Goal: Check status: Check status

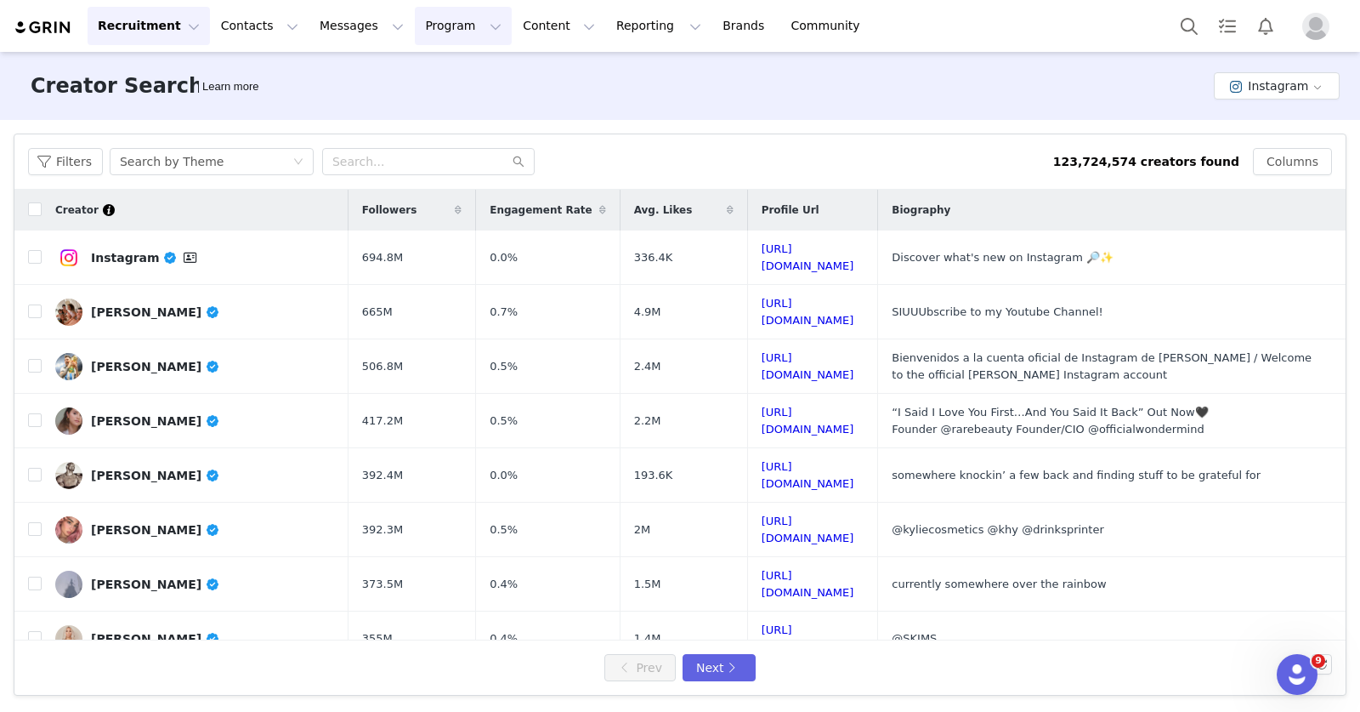
click at [452, 20] on button "Program Program" at bounding box center [463, 26] width 97 height 38
click at [457, 72] on p "Activations" at bounding box center [434, 75] width 65 height 18
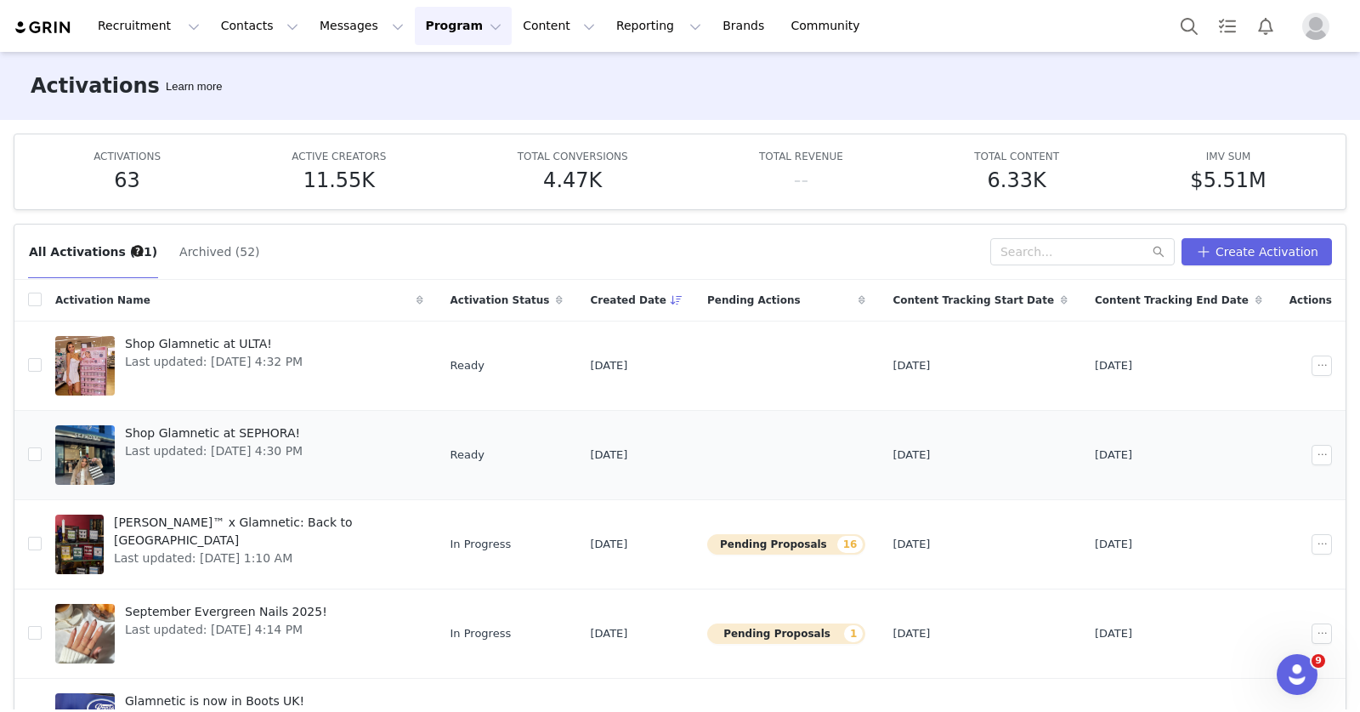
click at [264, 436] on span "Shop Glamnetic at SEPHORA!" at bounding box center [214, 433] width 178 height 18
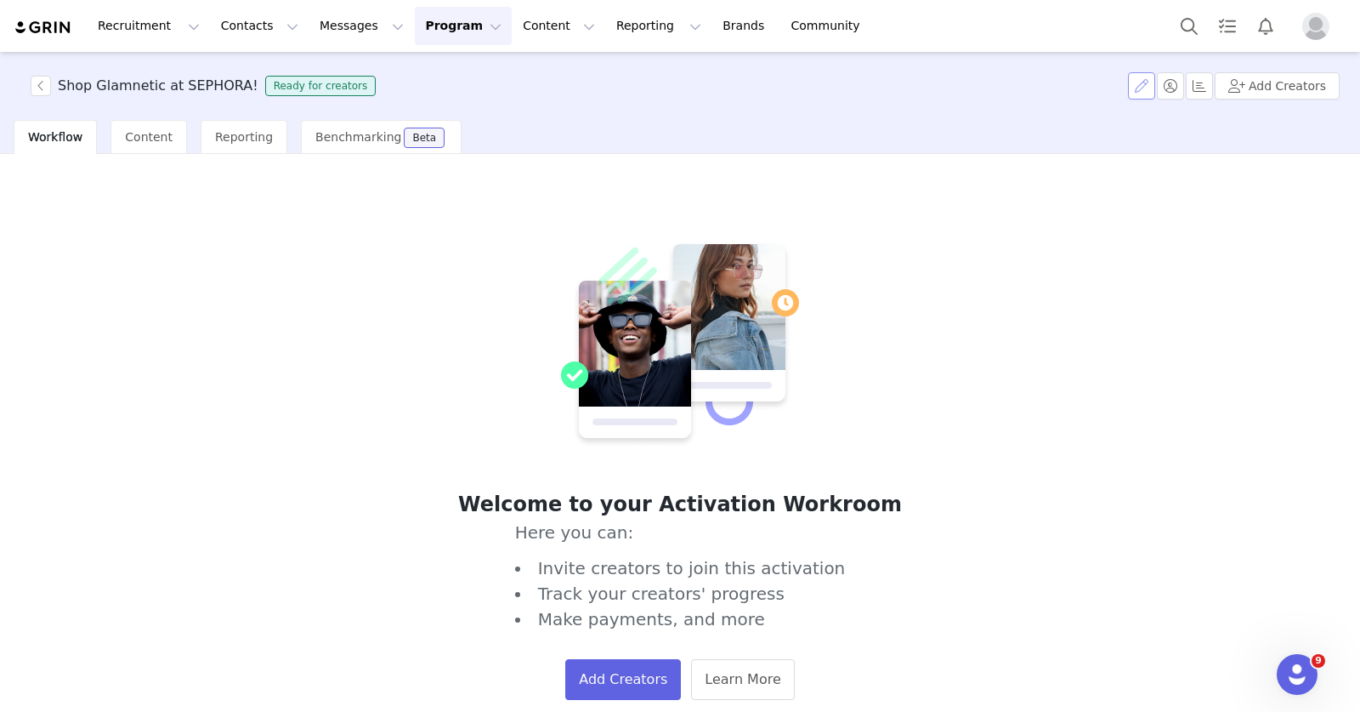
click at [1143, 89] on button "button" at bounding box center [1141, 85] width 27 height 27
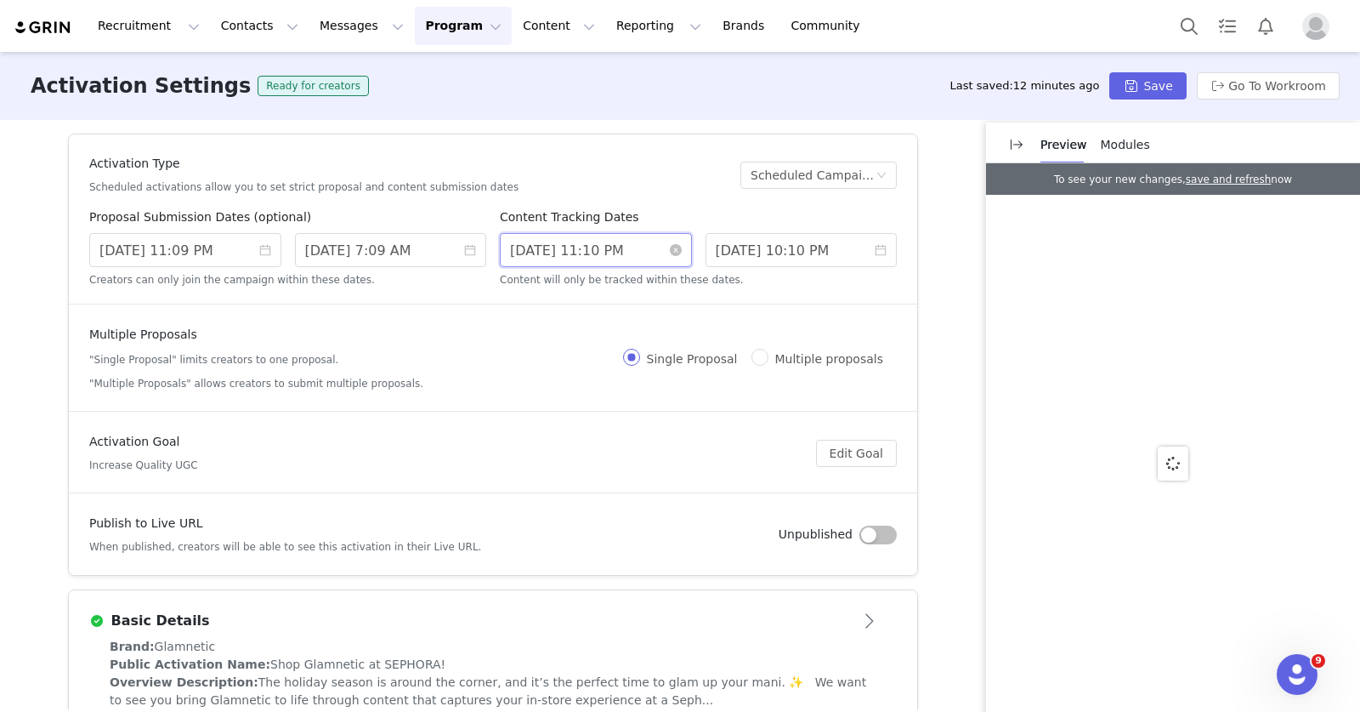
click at [539, 251] on input "[DATE] 11:10 PM" at bounding box center [596, 250] width 192 height 34
click at [171, 249] on input "[DATE] 11:09 PM" at bounding box center [185, 250] width 192 height 34
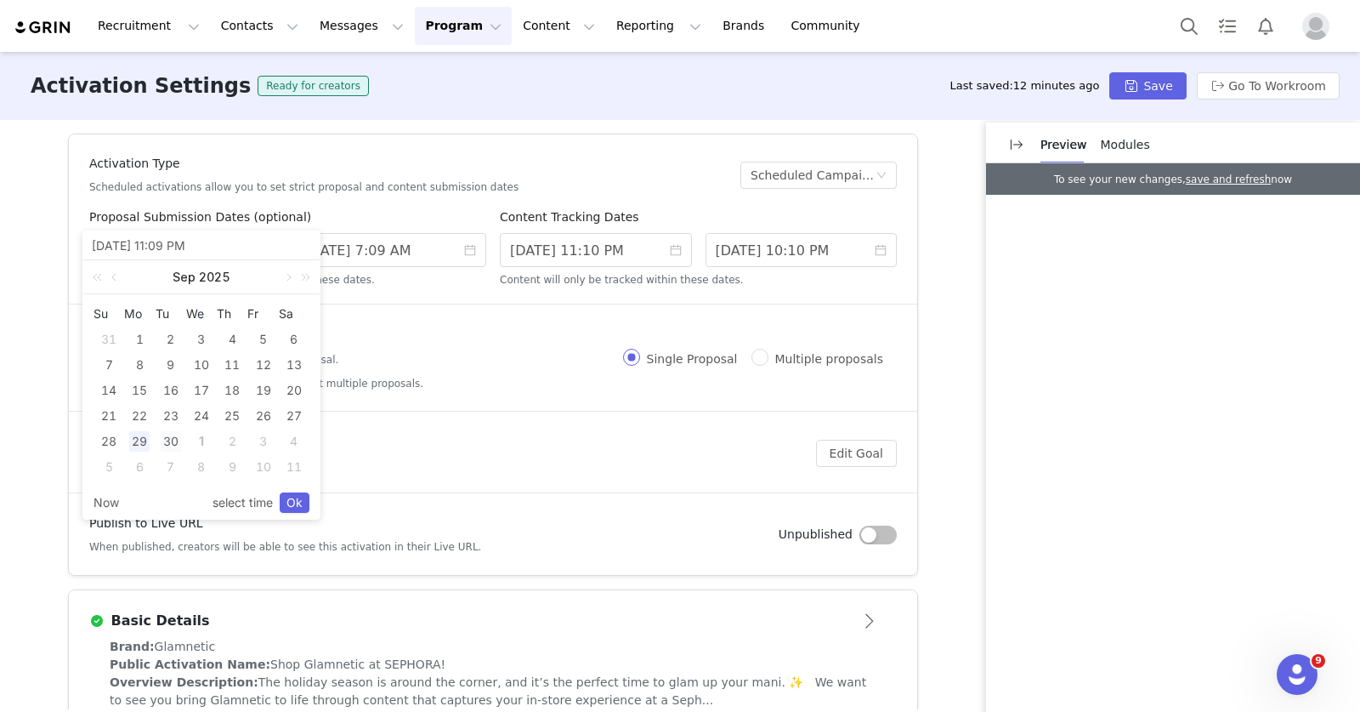
click at [173, 438] on div "30" at bounding box center [171, 441] width 20 height 20
type input "[DATE] 3:09 PM"
click at [375, 264] on input "[DATE] 7:09 AM" at bounding box center [391, 250] width 192 height 34
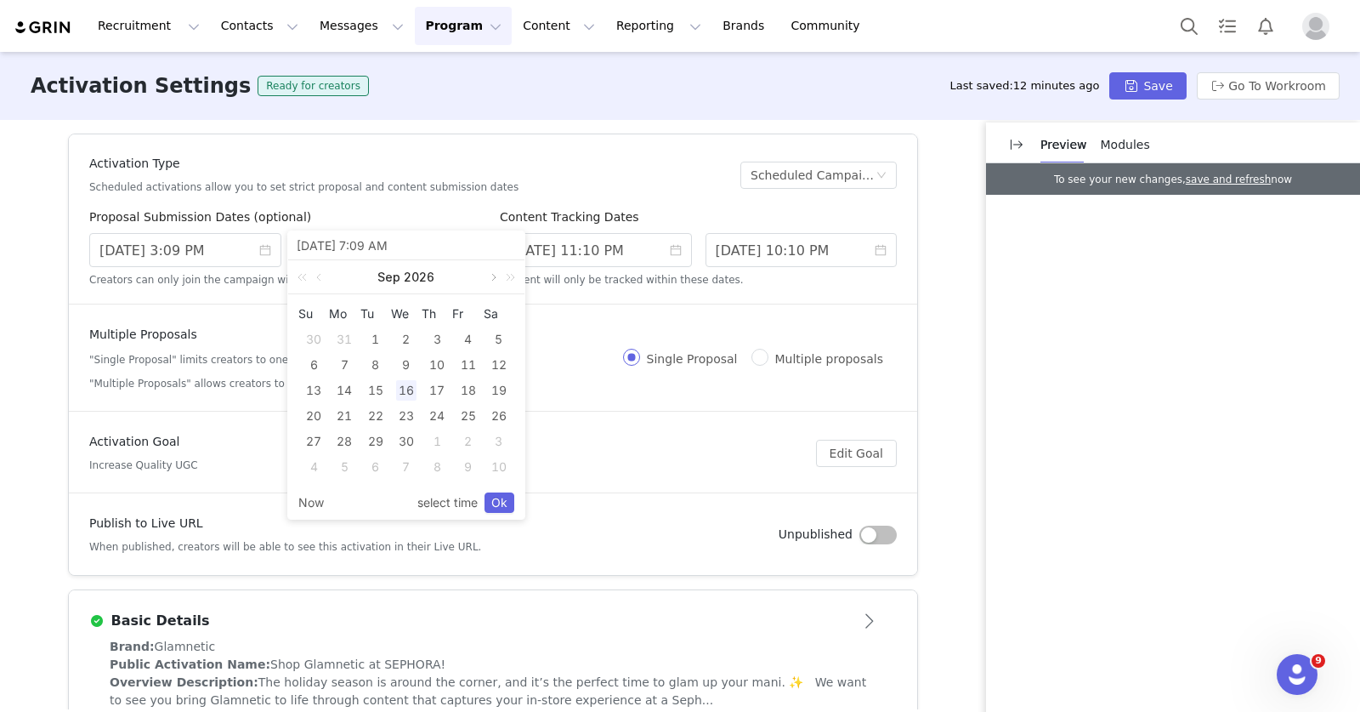
click at [493, 275] on link at bounding box center [492, 277] width 15 height 34
click at [464, 392] on div "16" at bounding box center [468, 390] width 20 height 20
type input "[DATE] 11:09 PM"
click at [464, 392] on div "16" at bounding box center [468, 390] width 20 height 20
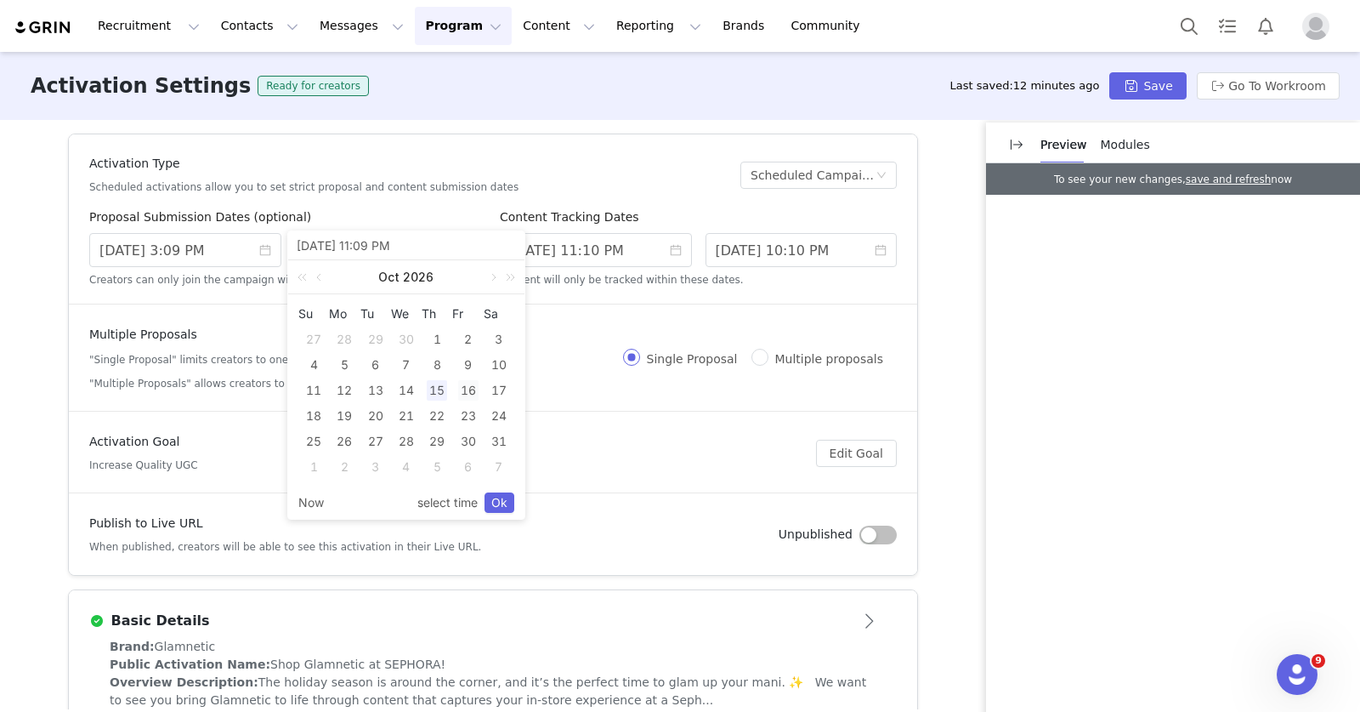
type input "[DATE] 3:09 PM"
click at [608, 255] on input "[DATE] 11:10 PM" at bounding box center [596, 250] width 192 height 34
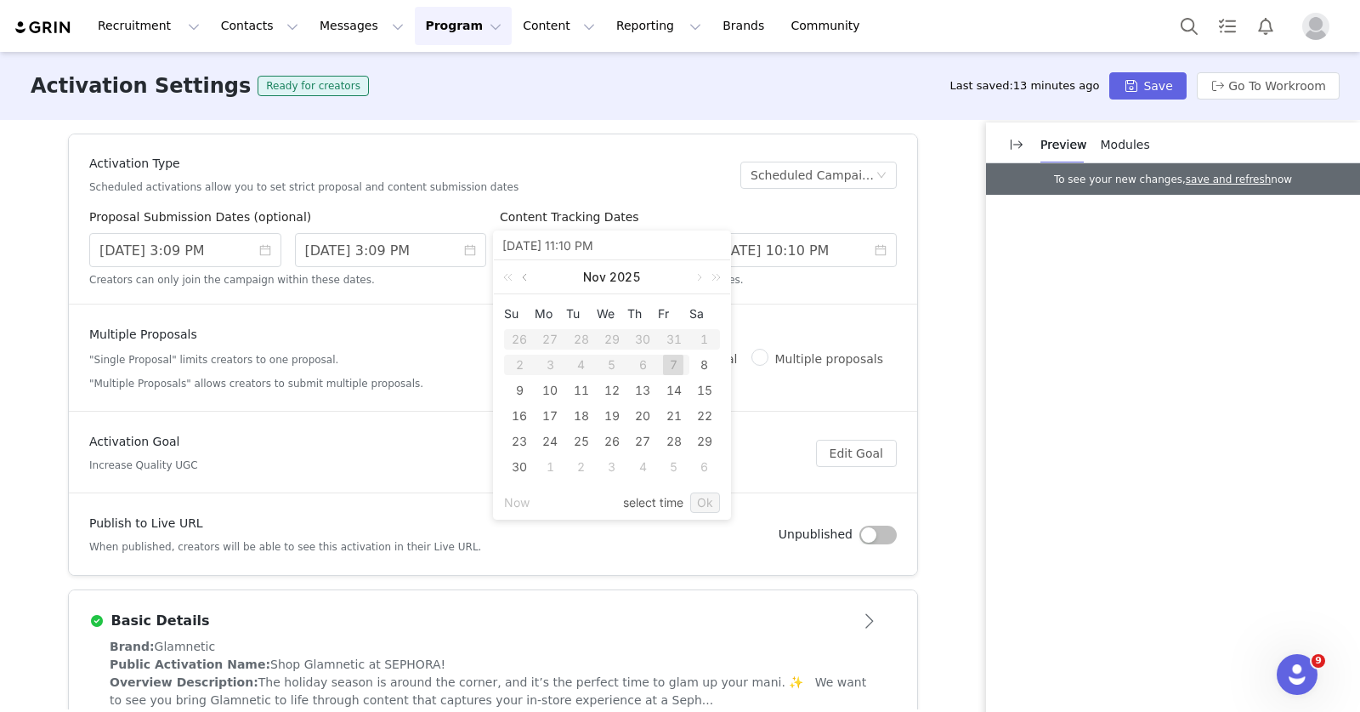
click at [530, 277] on link at bounding box center [526, 277] width 15 height 34
click at [763, 253] on input "[DATE] 10:10 PM" at bounding box center [802, 250] width 192 height 34
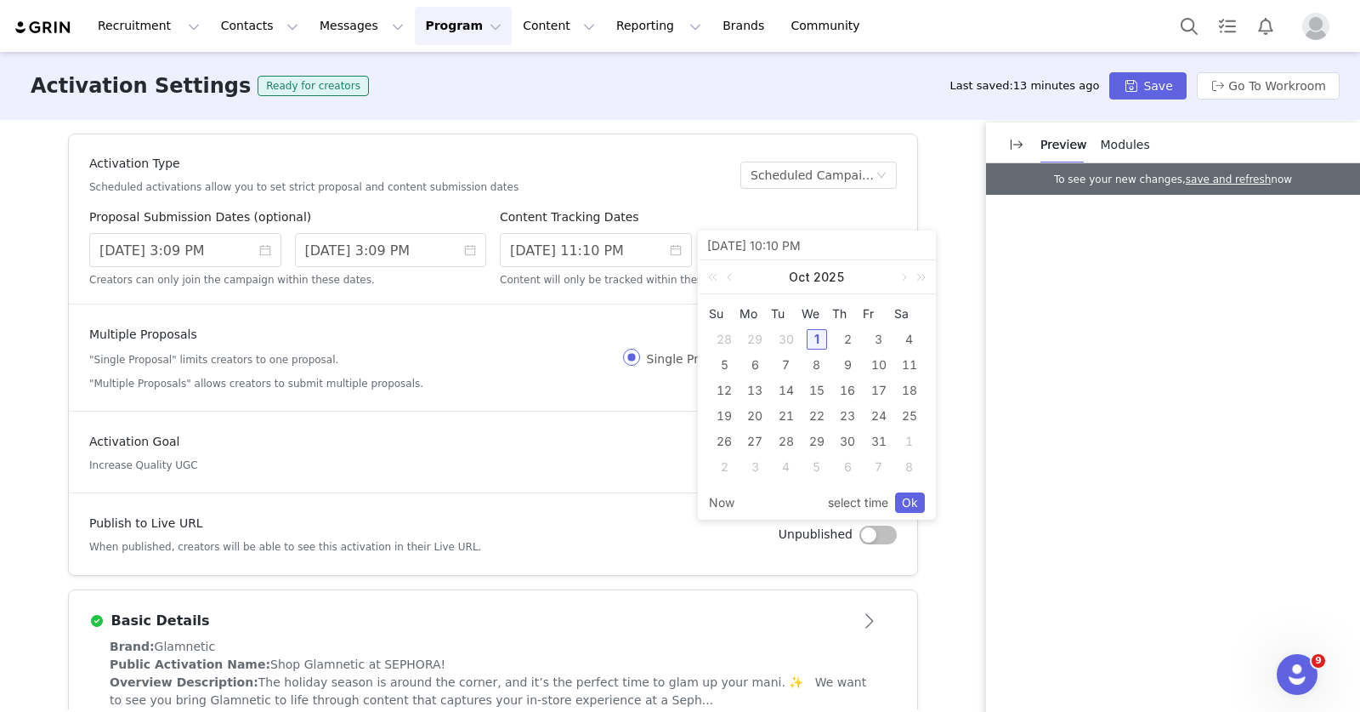
click at [821, 235] on div "[DATE] 10:10 PM" at bounding box center [817, 245] width 236 height 29
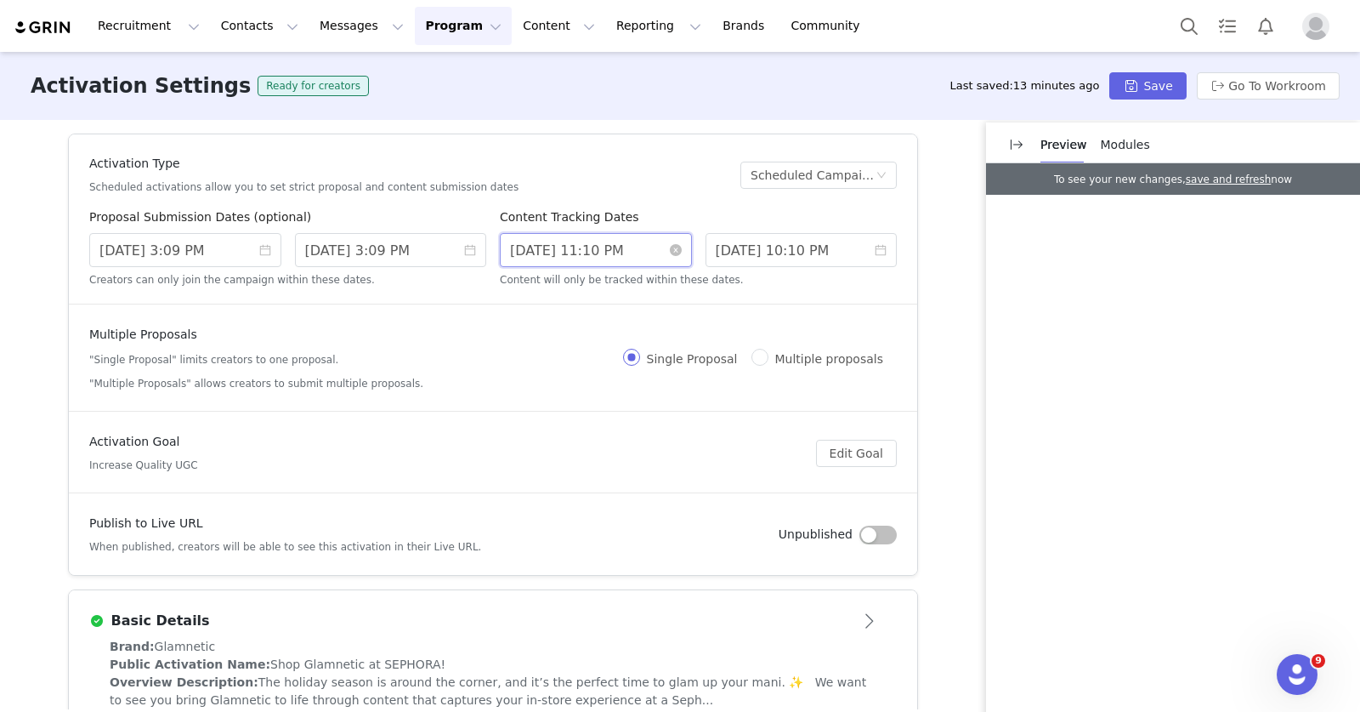
click at [641, 244] on input "[DATE] 11:10 PM" at bounding box center [596, 250] width 192 height 34
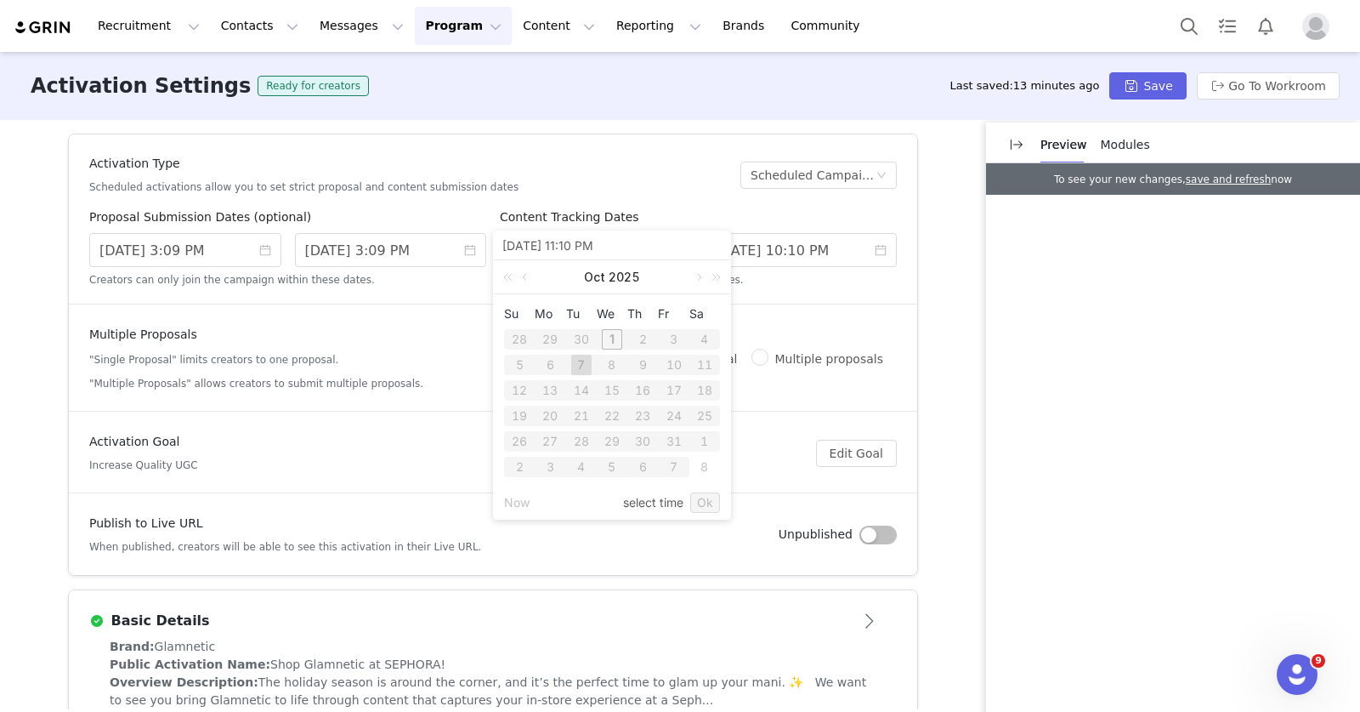
click at [511, 247] on input "[DATE] 11:10 PM" at bounding box center [612, 245] width 219 height 19
click at [512, 247] on input "[DATE] 11:10 PM" at bounding box center [612, 245] width 219 height 19
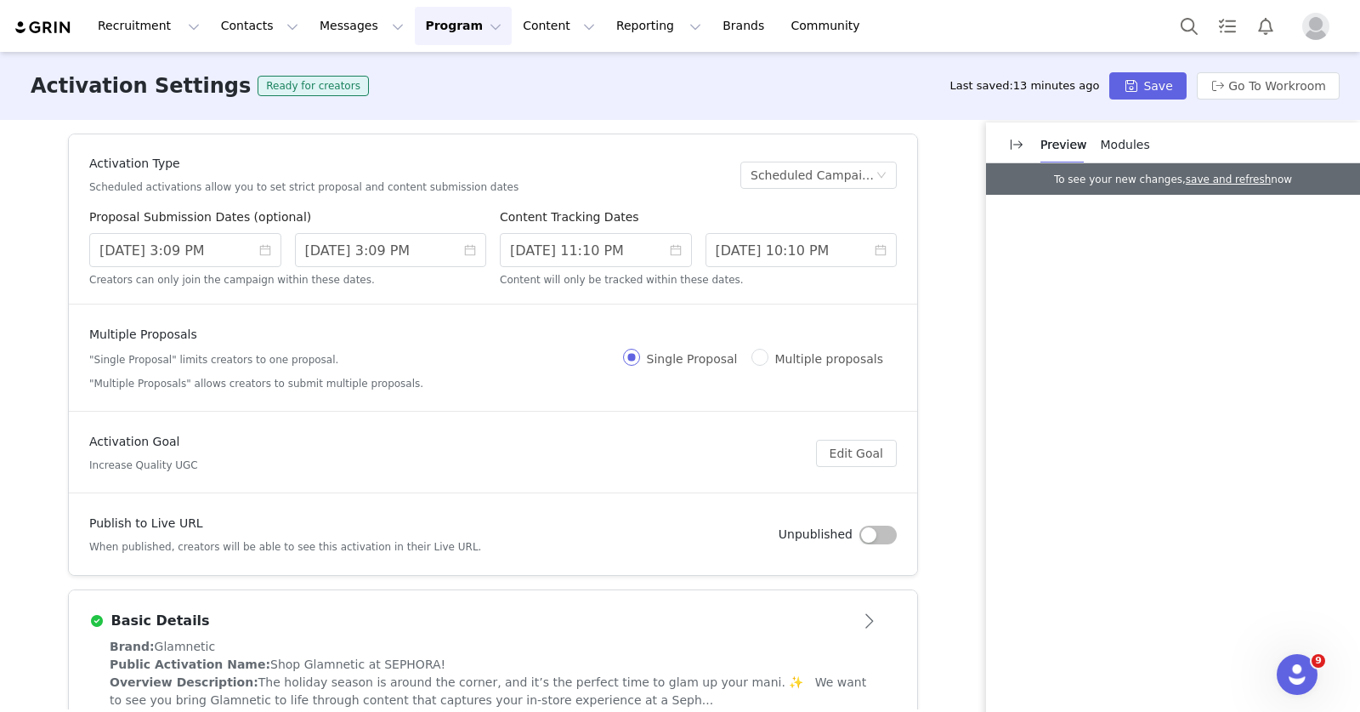
click at [714, 200] on article "Activation Type Scheduled activations allow you to set strict proposal and cont…" at bounding box center [493, 219] width 849 height 170
click at [831, 244] on input "[DATE] 10:10 PM" at bounding box center [802, 250] width 192 height 34
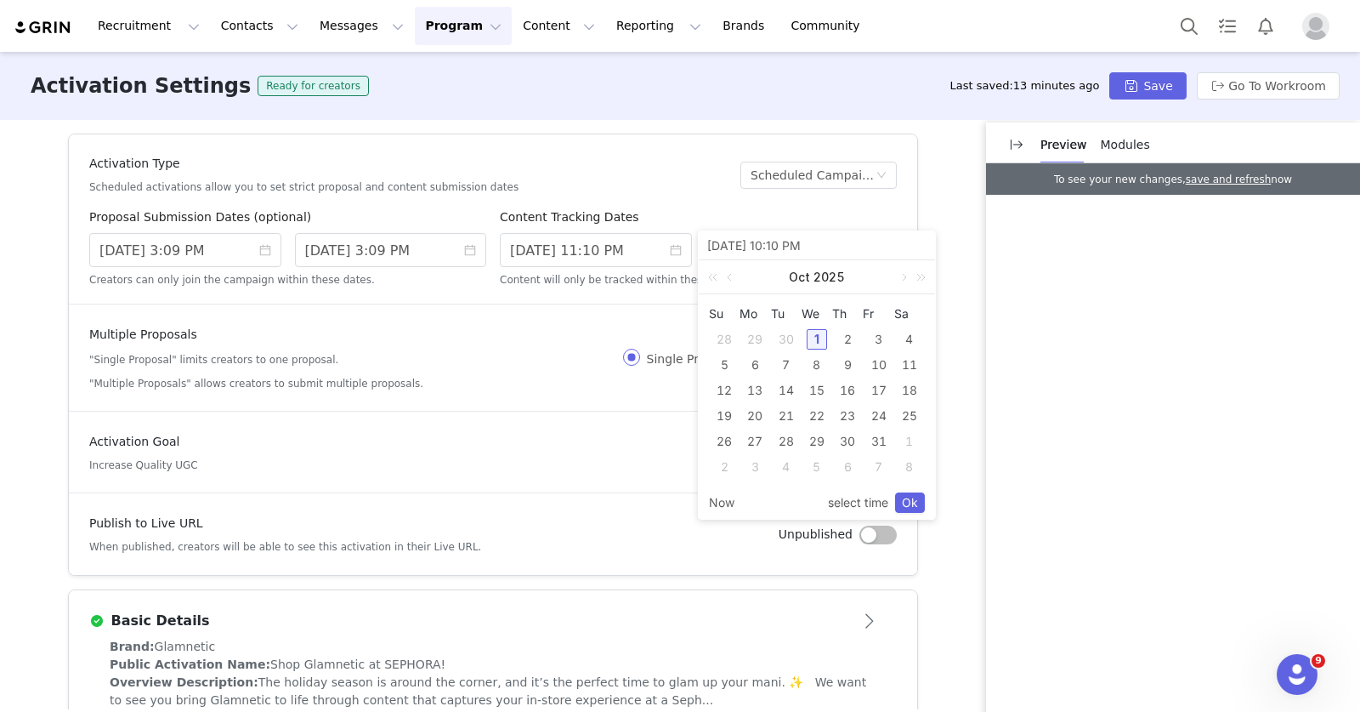
click at [838, 215] on div "Content Tracking Dates" at bounding box center [698, 220] width 397 height 25
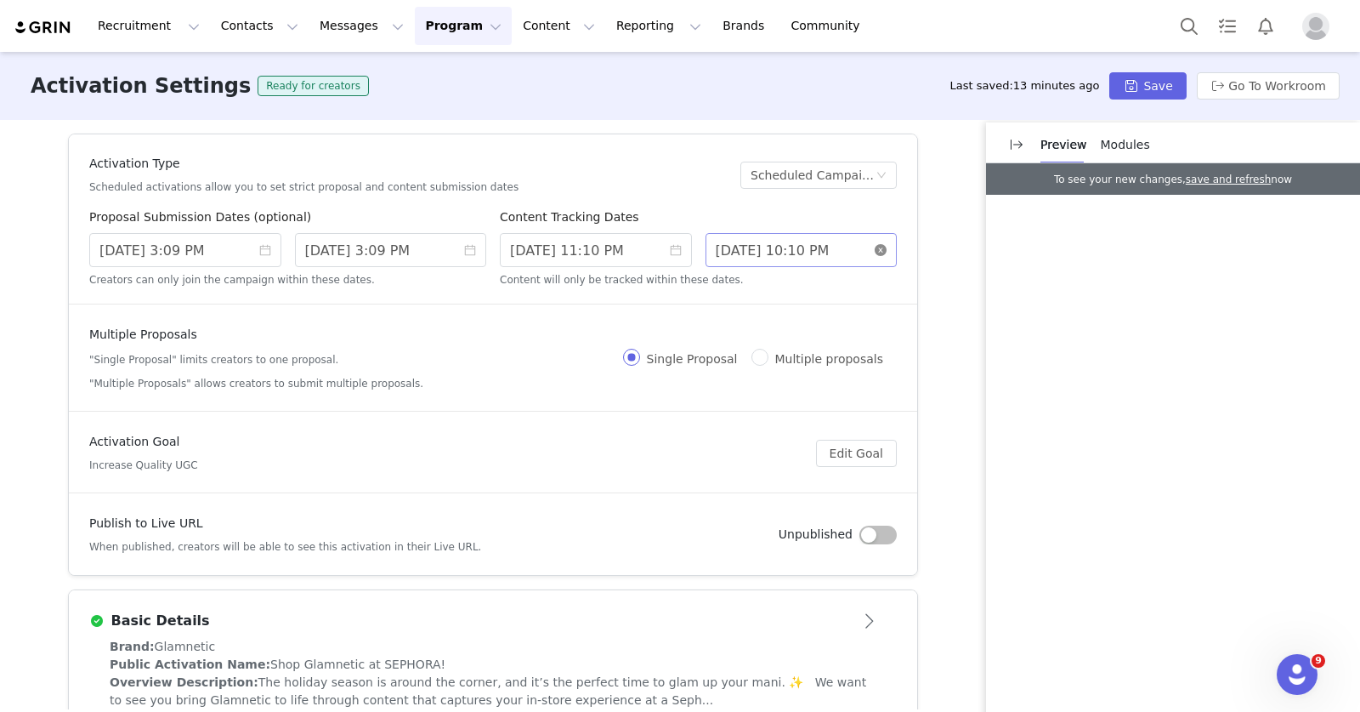
click at [877, 251] on icon "icon: close-circle" at bounding box center [881, 250] width 12 height 12
click at [527, 260] on input "[DATE] 11:10 PM" at bounding box center [596, 250] width 192 height 34
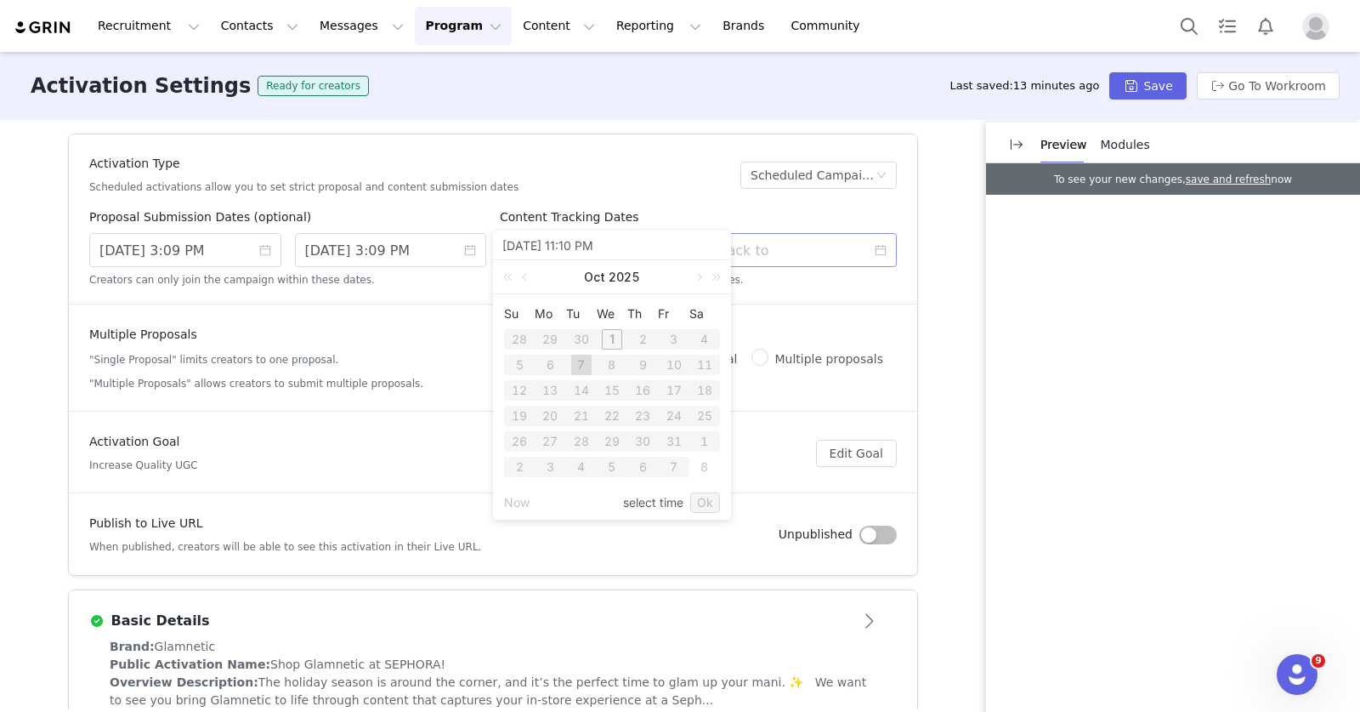
click at [680, 224] on div "Content Tracking Dates" at bounding box center [698, 220] width 397 height 25
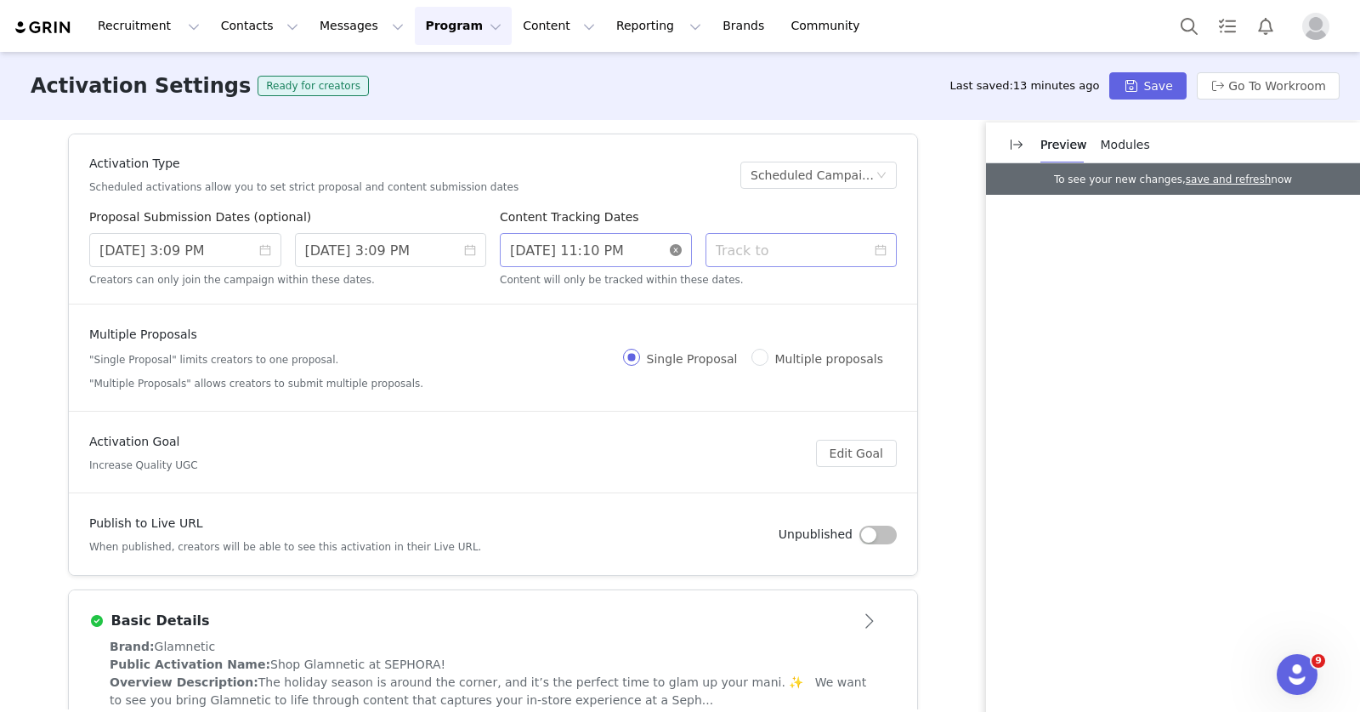
click at [670, 247] on icon "icon: close-circle" at bounding box center [676, 250] width 12 height 12
click at [540, 251] on input at bounding box center [596, 250] width 192 height 34
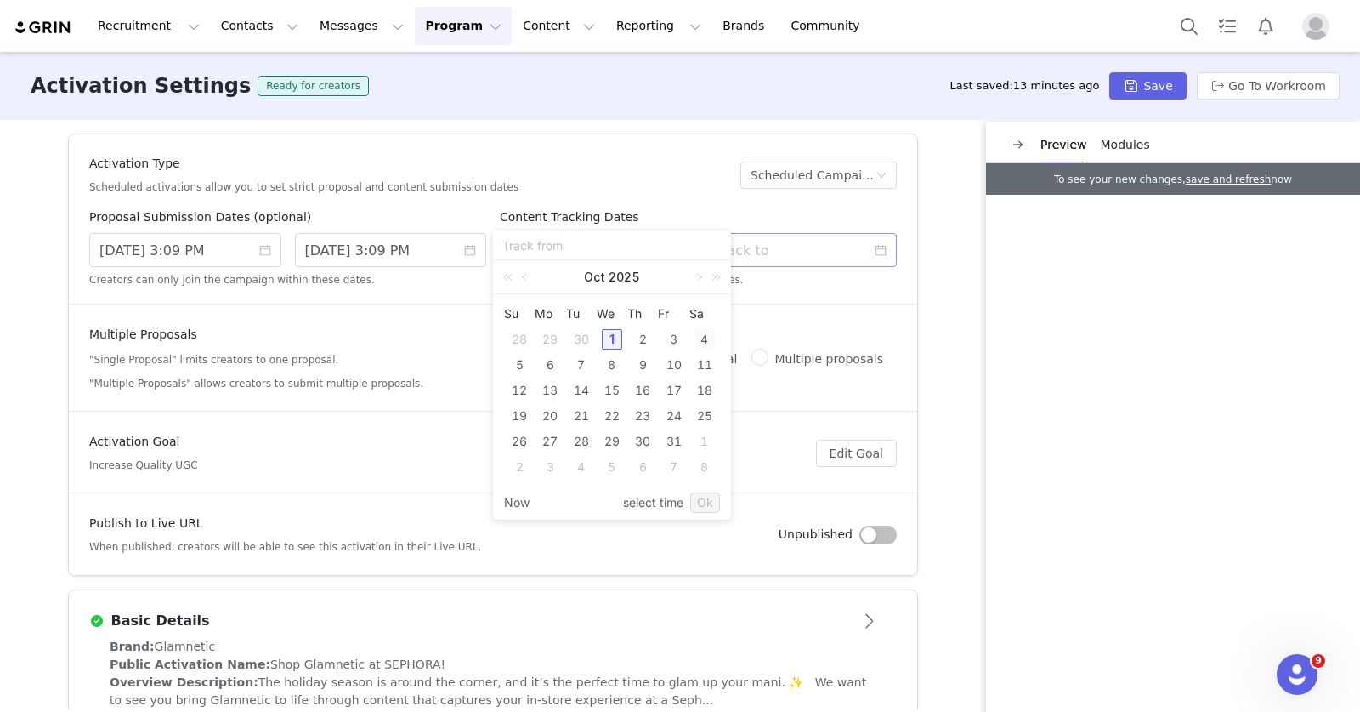
click at [704, 336] on div "4" at bounding box center [705, 339] width 20 height 20
type input "[DATE] 4:43 PM"
click at [704, 464] on div "8" at bounding box center [705, 467] width 20 height 20
type input "[DATE] 8:43 AM"
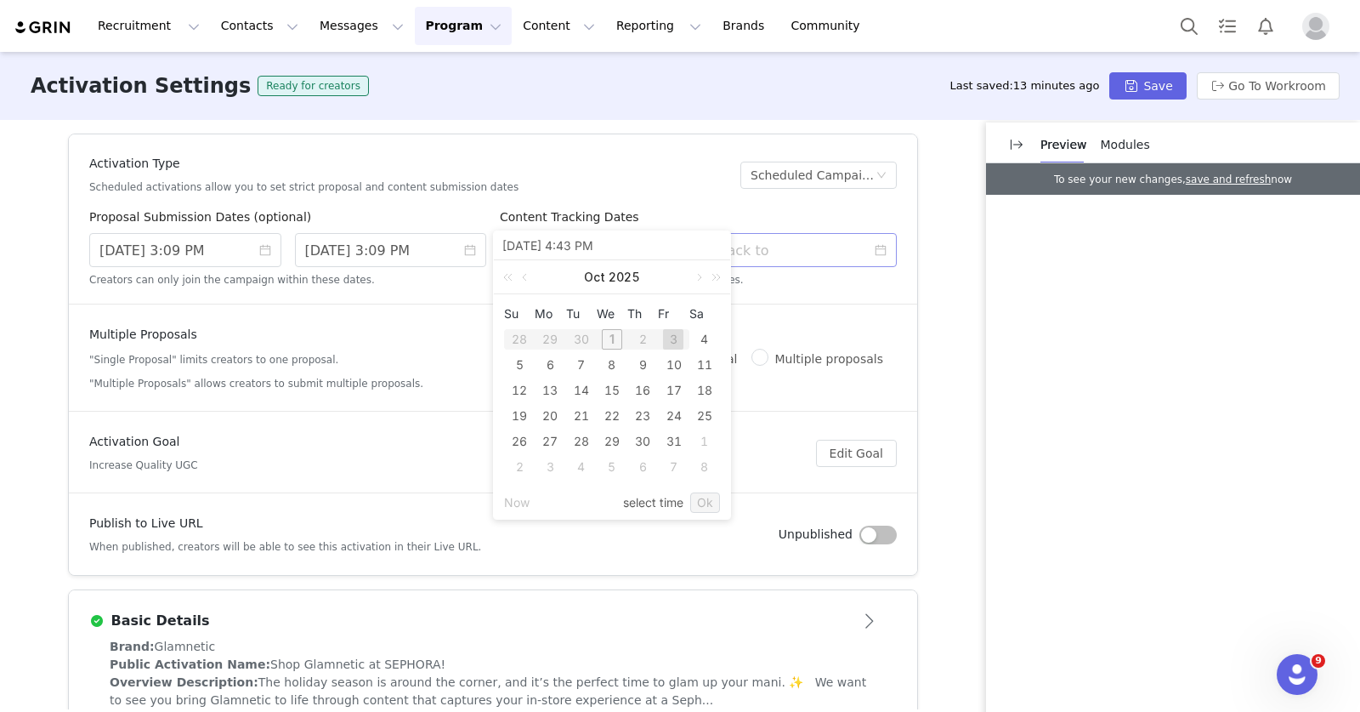
type input "[DATE] 8:43 AM"
click at [522, 279] on link at bounding box center [526, 277] width 15 height 34
click at [664, 504] on link "select time" at bounding box center [653, 502] width 60 height 32
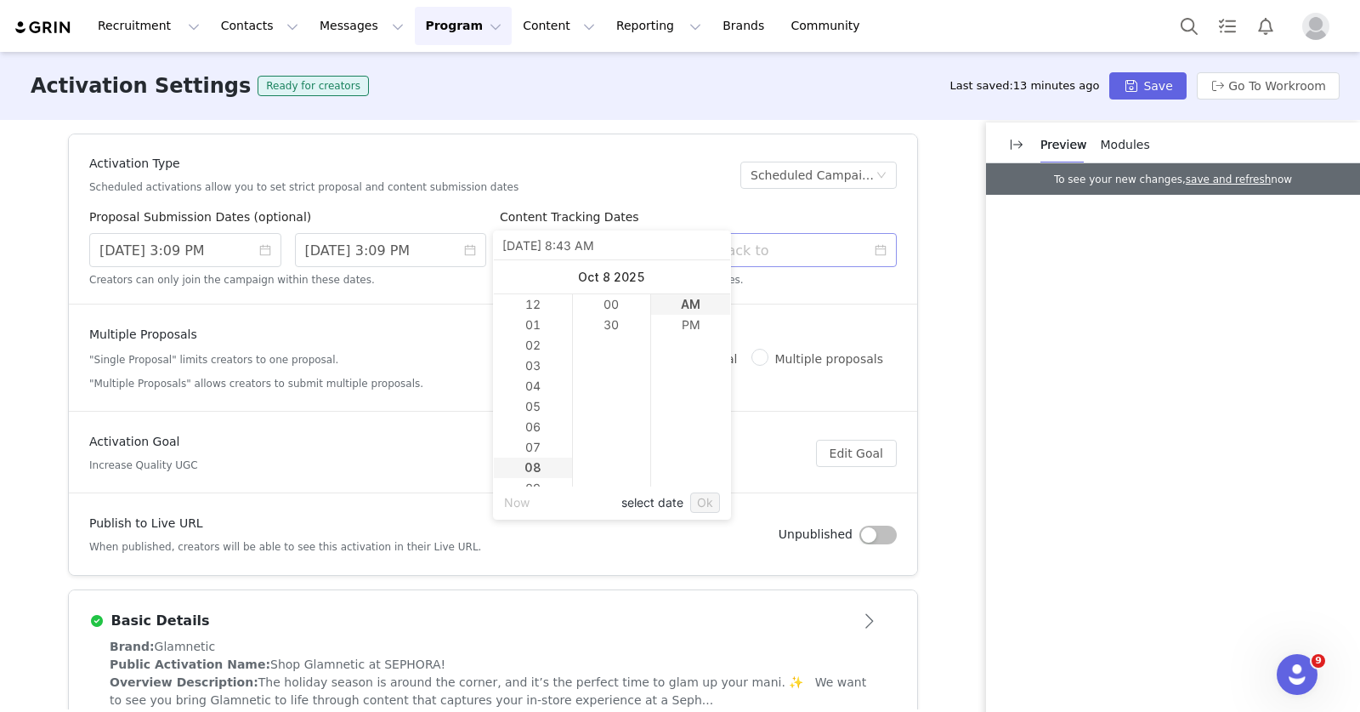
scroll to position [163, 0]
click at [710, 503] on link "Ok" at bounding box center [705, 502] width 30 height 20
click at [664, 504] on link "select date" at bounding box center [653, 502] width 62 height 32
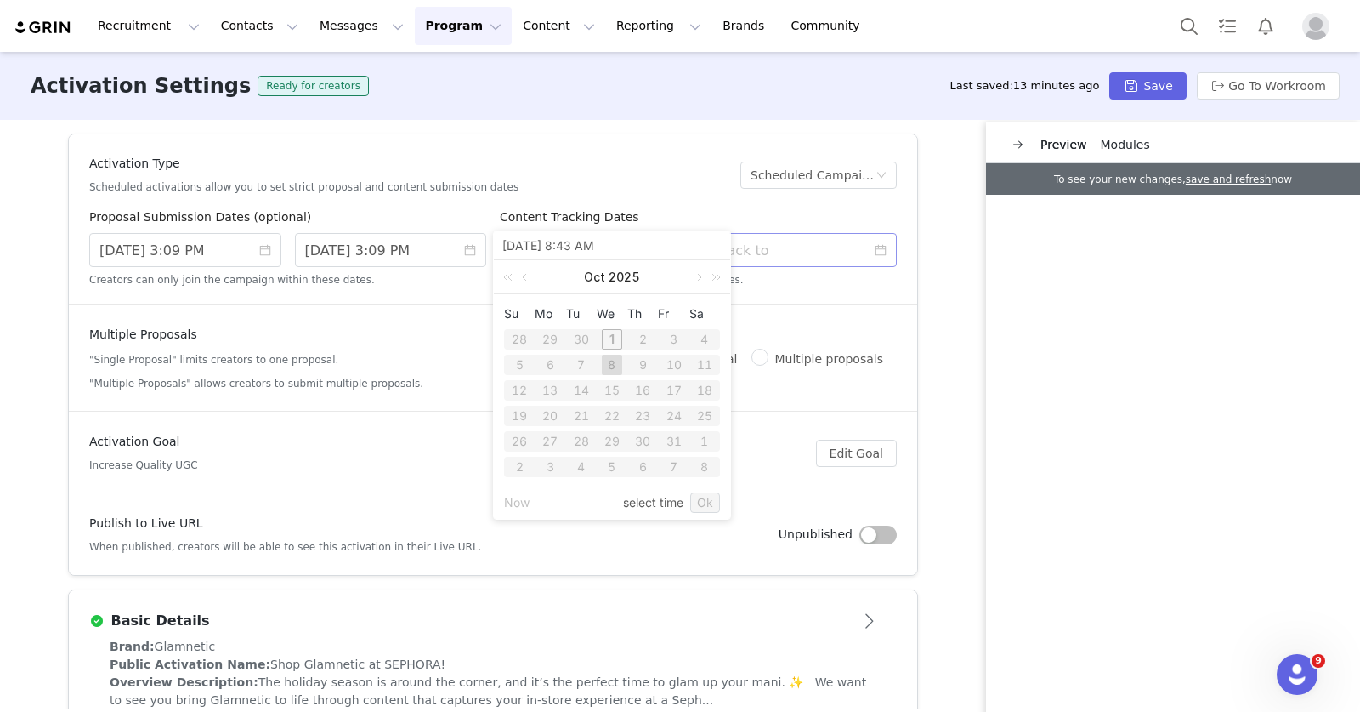
click at [668, 217] on div "Content Tracking Dates" at bounding box center [698, 220] width 397 height 25
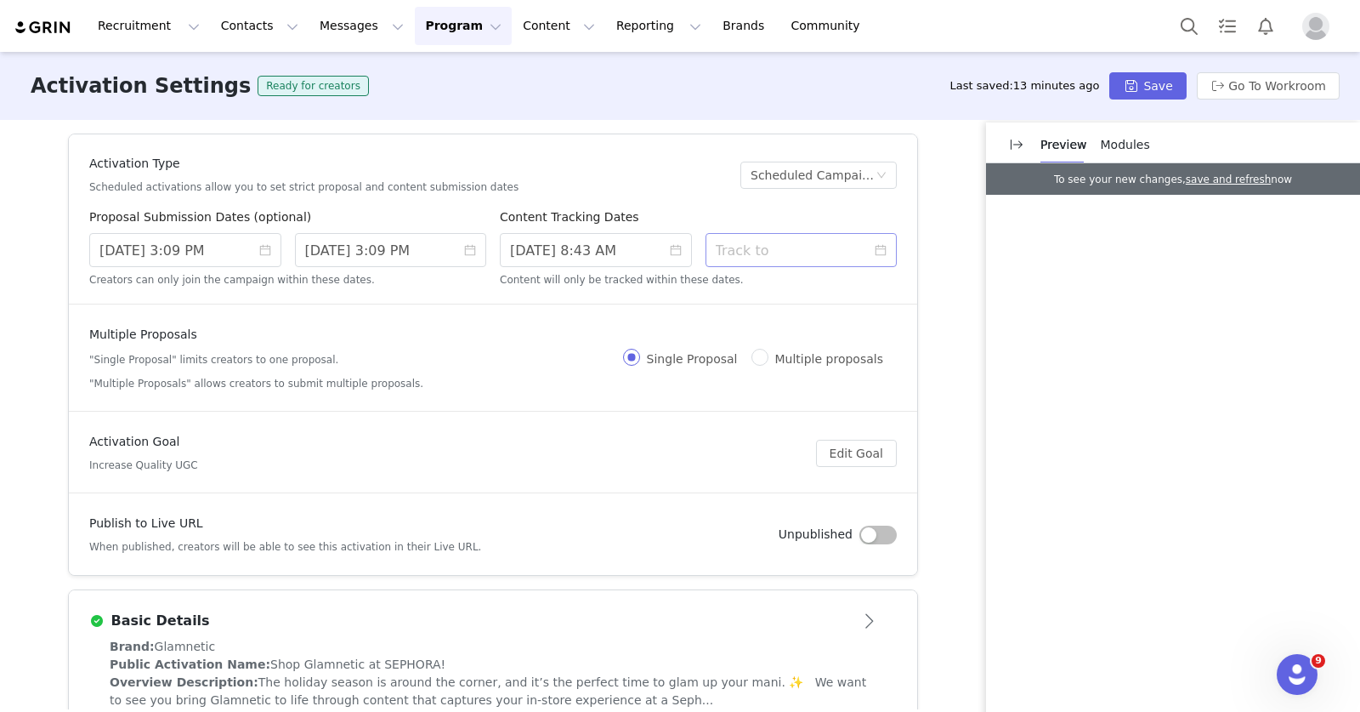
click at [670, 251] on icon "icon: close-circle" at bounding box center [676, 250] width 12 height 12
click at [553, 253] on input at bounding box center [596, 250] width 192 height 34
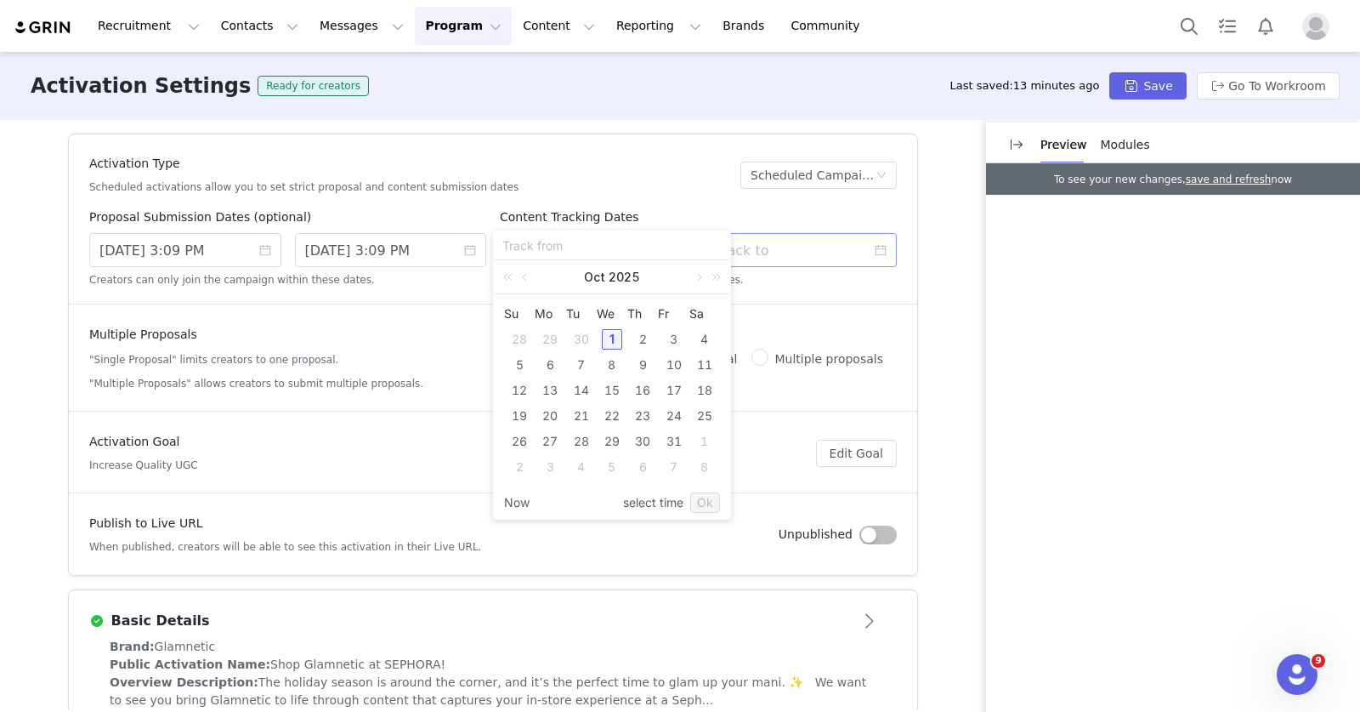
click at [582, 338] on div "30" at bounding box center [581, 339] width 20 height 20
type input "[DATE] 4:43 PM"
click at [719, 247] on input "[DATE] 4:43 PM" at bounding box center [612, 245] width 219 height 19
drag, startPoint x: 699, startPoint y: 217, endPoint x: 643, endPoint y: 265, distance: 74.2
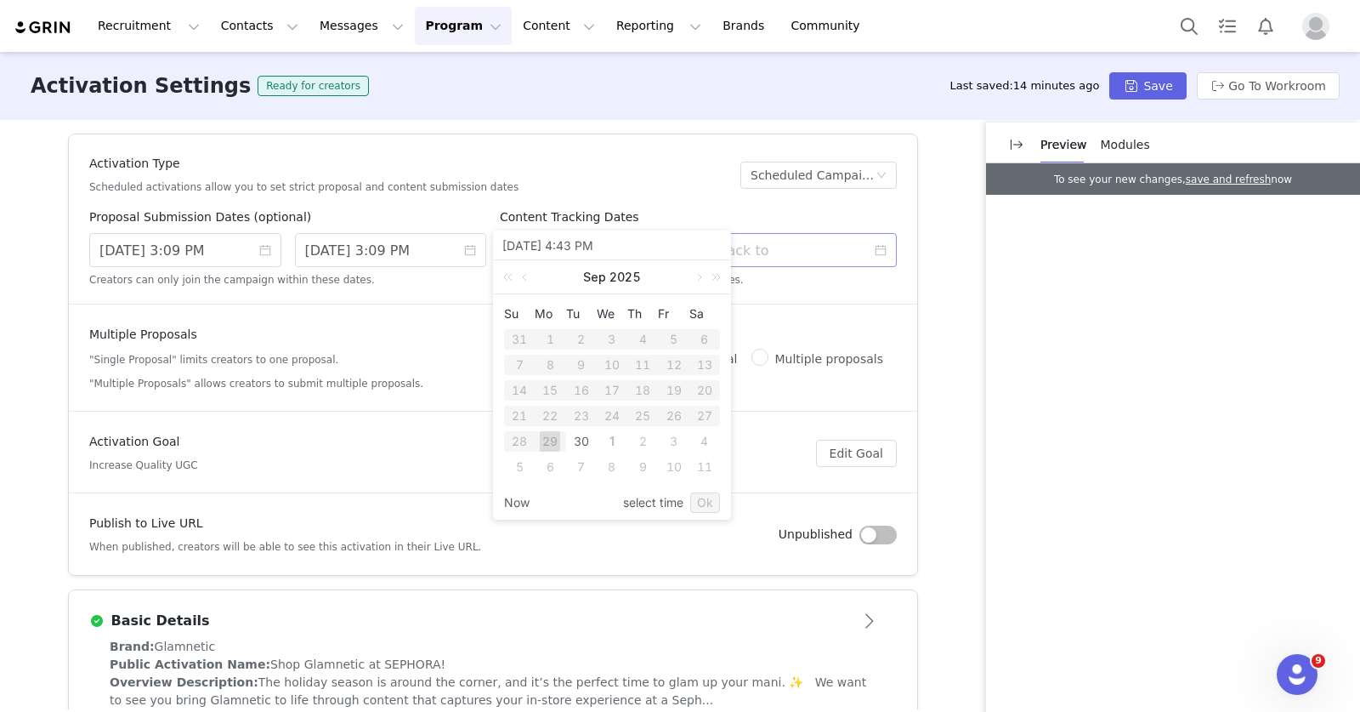
click at [699, 218] on div "Content Tracking Dates" at bounding box center [698, 220] width 397 height 25
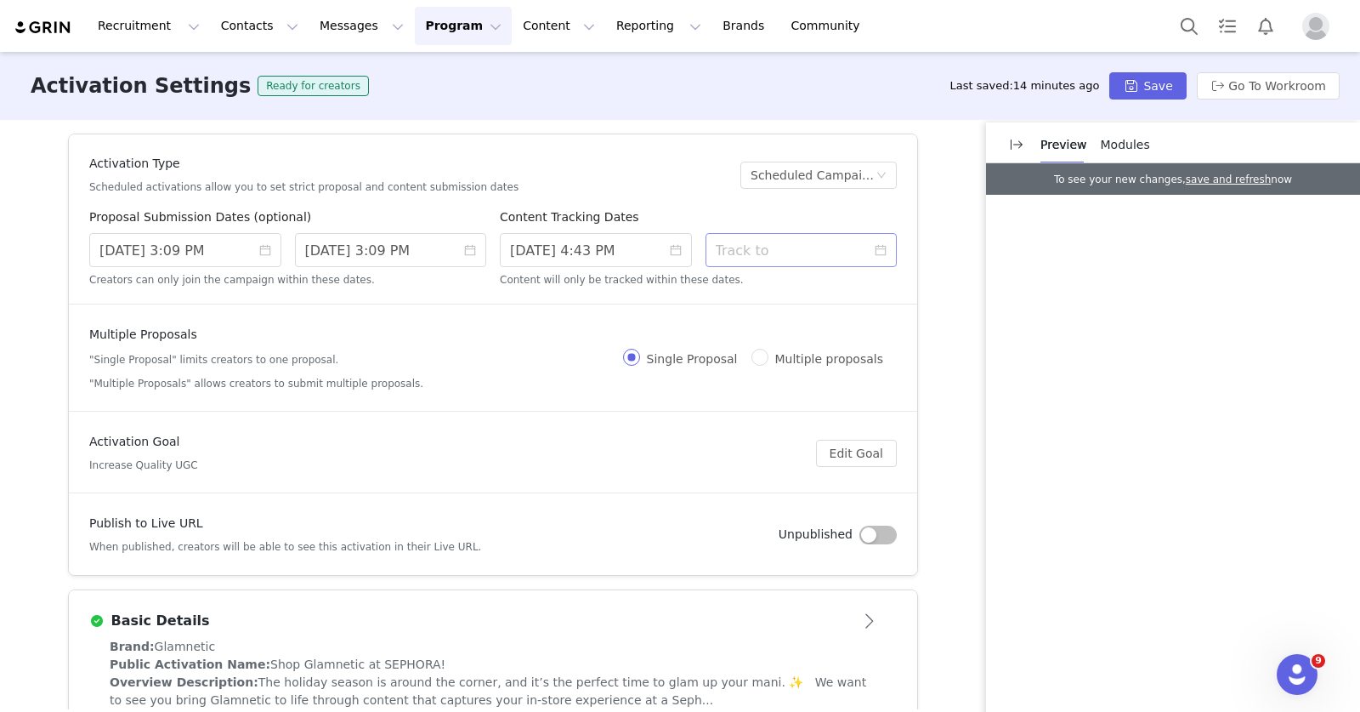
click at [670, 245] on icon "icon: close-circle" at bounding box center [676, 250] width 12 height 12
click at [612, 255] on input at bounding box center [596, 250] width 192 height 34
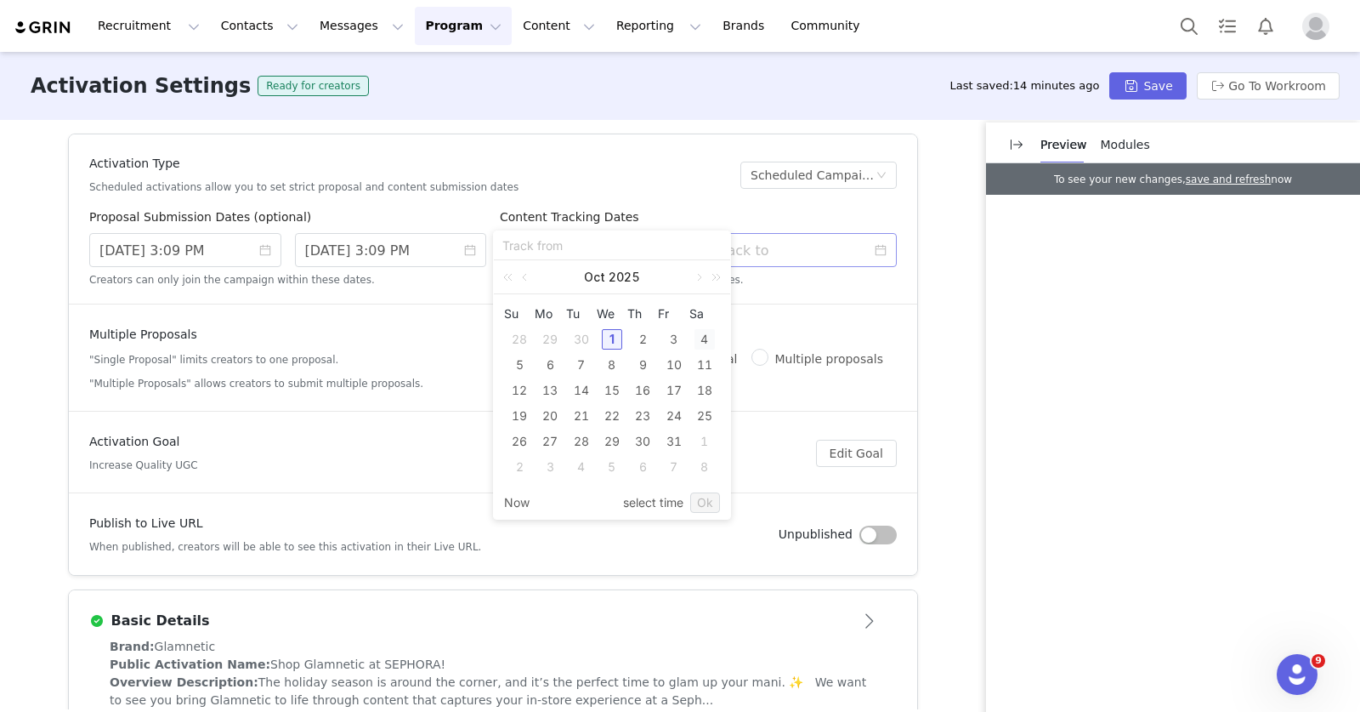
click at [702, 338] on div "4" at bounding box center [705, 339] width 20 height 20
type input "[DATE] 4:44 PM"
click at [792, 285] on div "Content will only be tracked within these dates." at bounding box center [698, 278] width 397 height 19
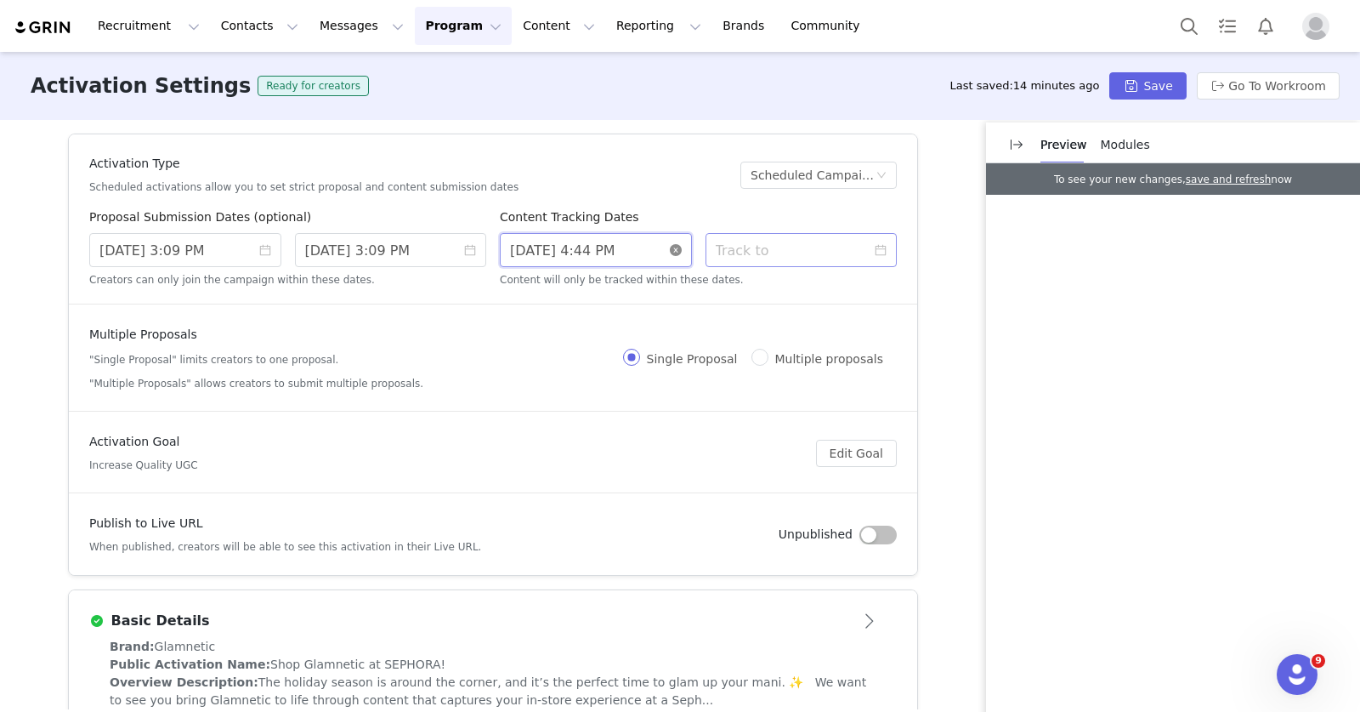
click at [612, 253] on input "[DATE] 4:44 PM" at bounding box center [596, 250] width 192 height 34
click at [793, 284] on div "Content will only be tracked within these dates." at bounding box center [698, 278] width 397 height 19
click at [821, 255] on input at bounding box center [802, 250] width 192 height 34
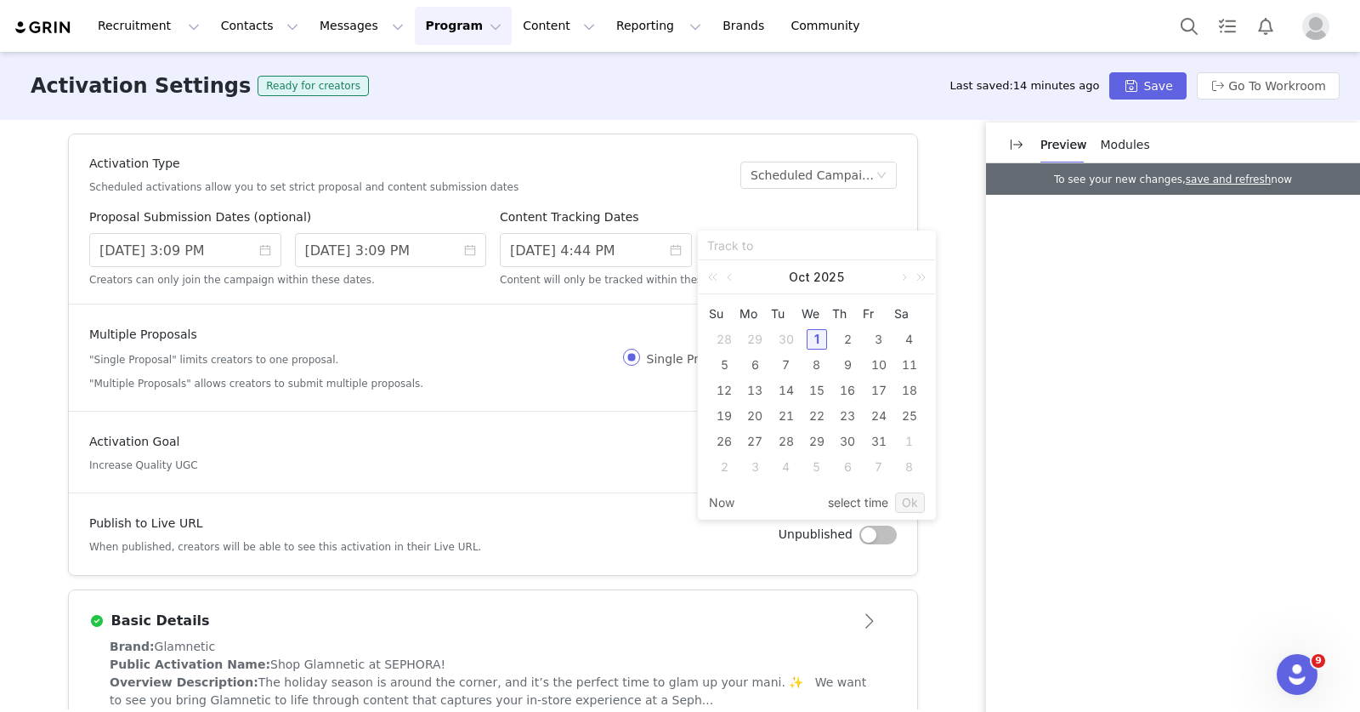
click at [914, 463] on div "8" at bounding box center [910, 467] width 20 height 20
type input "[DATE] 4:43 PM"
click at [903, 499] on link "Ok" at bounding box center [910, 502] width 30 height 20
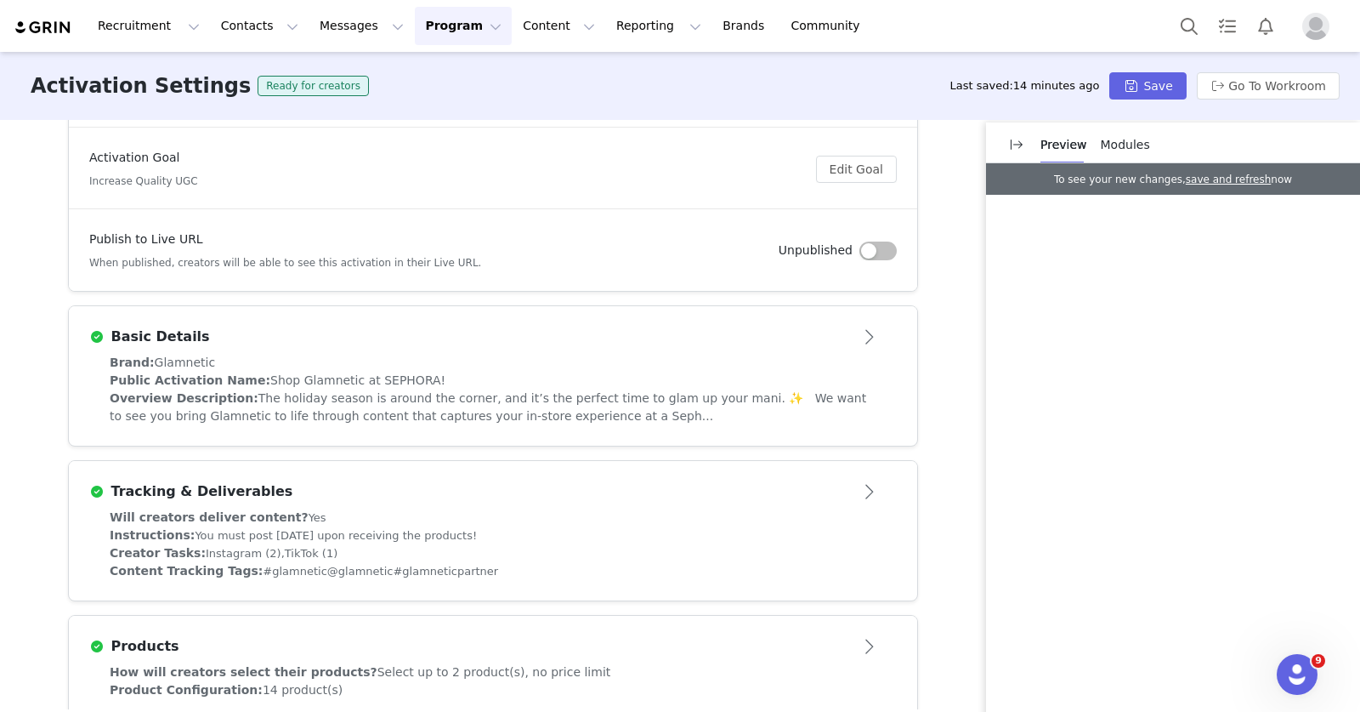
scroll to position [381, 0]
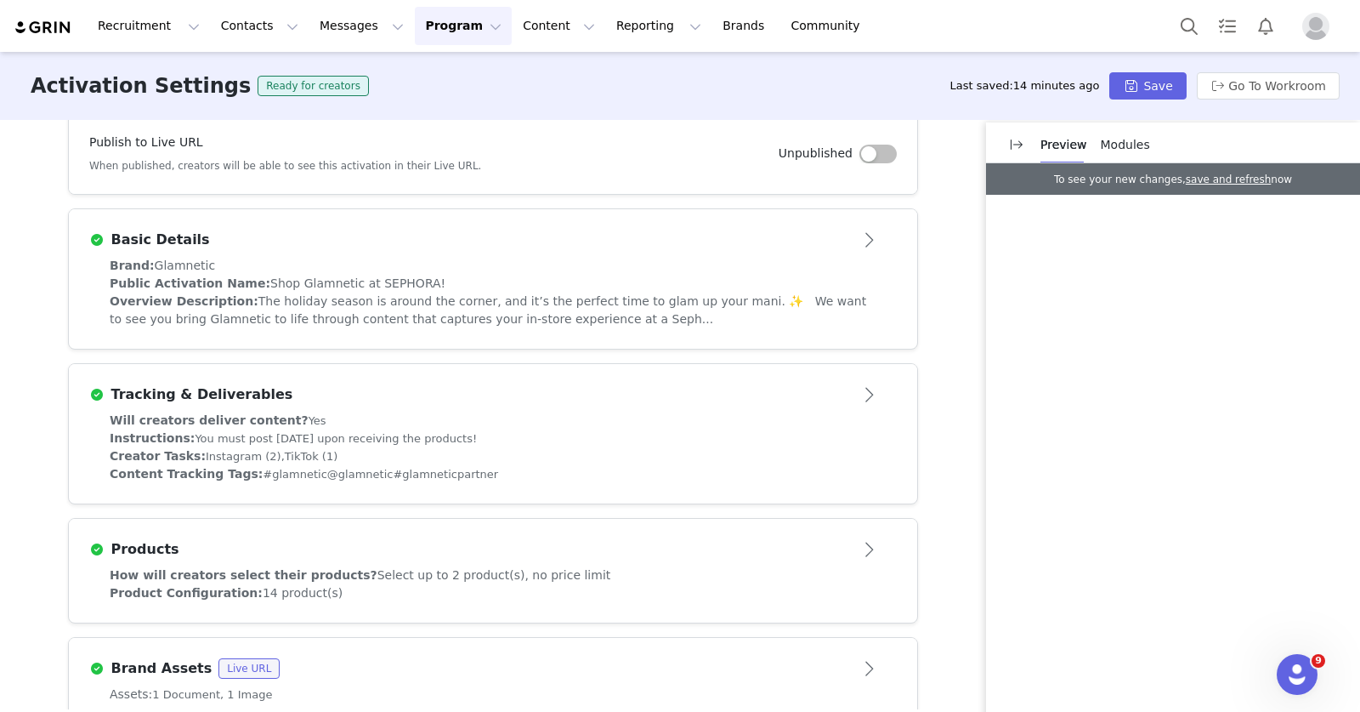
click at [564, 317] on span "The holiday season is around the corner, and it’s the perfect time to glam up y…" at bounding box center [488, 309] width 757 height 31
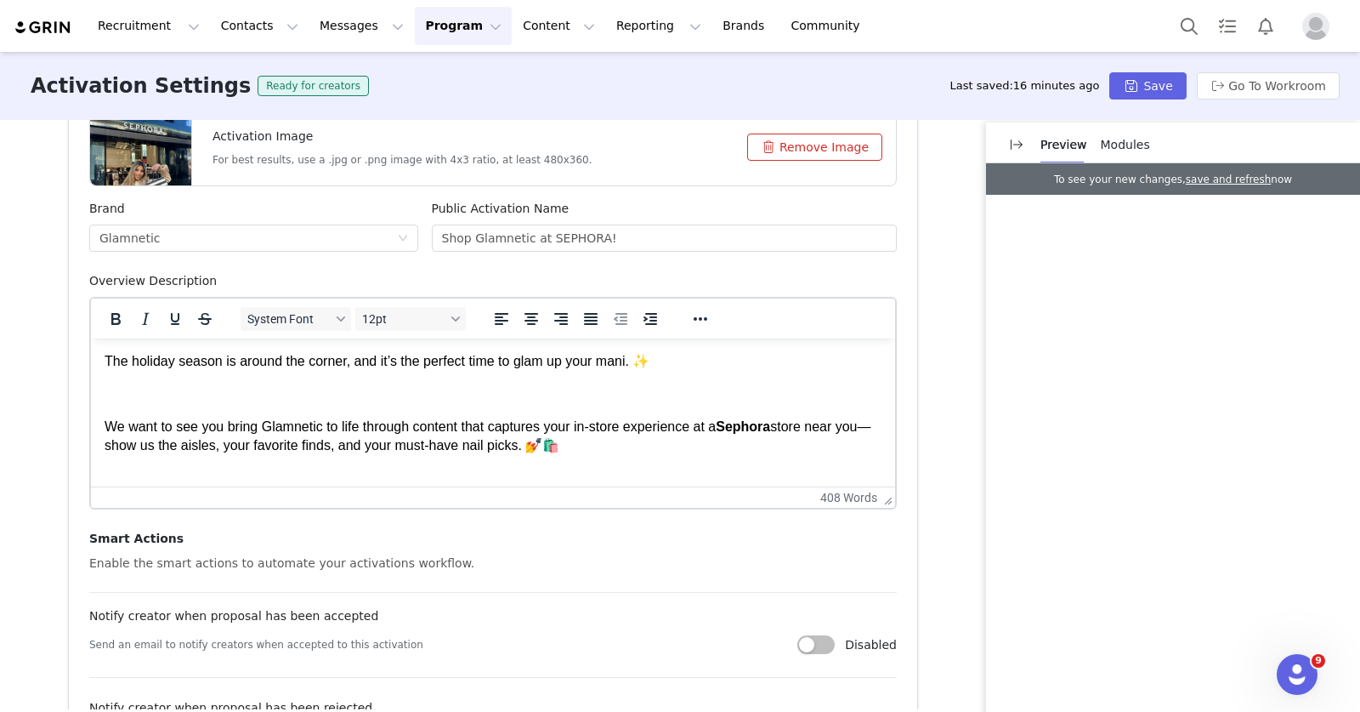
scroll to position [553, 0]
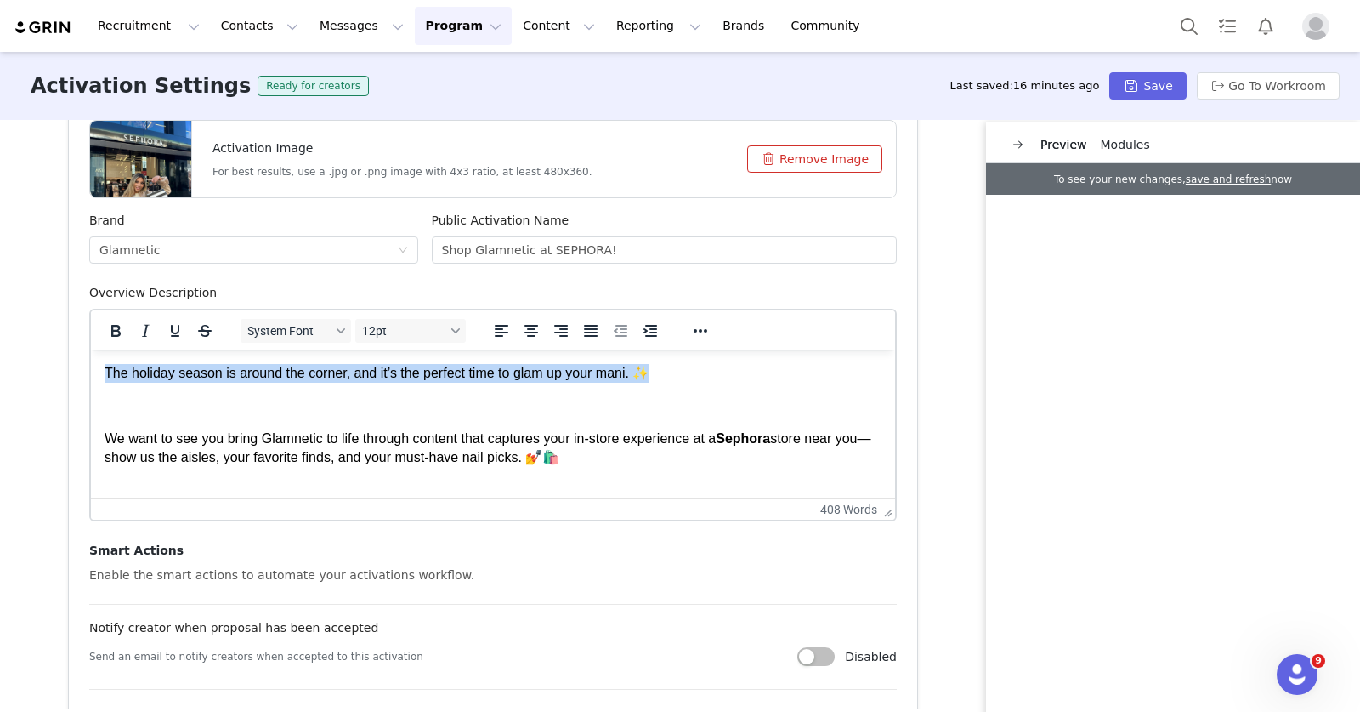
drag, startPoint x: 671, startPoint y: 368, endPoint x: 105, endPoint y: 373, distance: 566.3
click at [105, 373] on p "The holiday season is around the corner, and it’s the perfect time to glam up y…" at bounding box center [493, 373] width 777 height 19
paste body "Rich Text Area. Press ALT-0 for help."
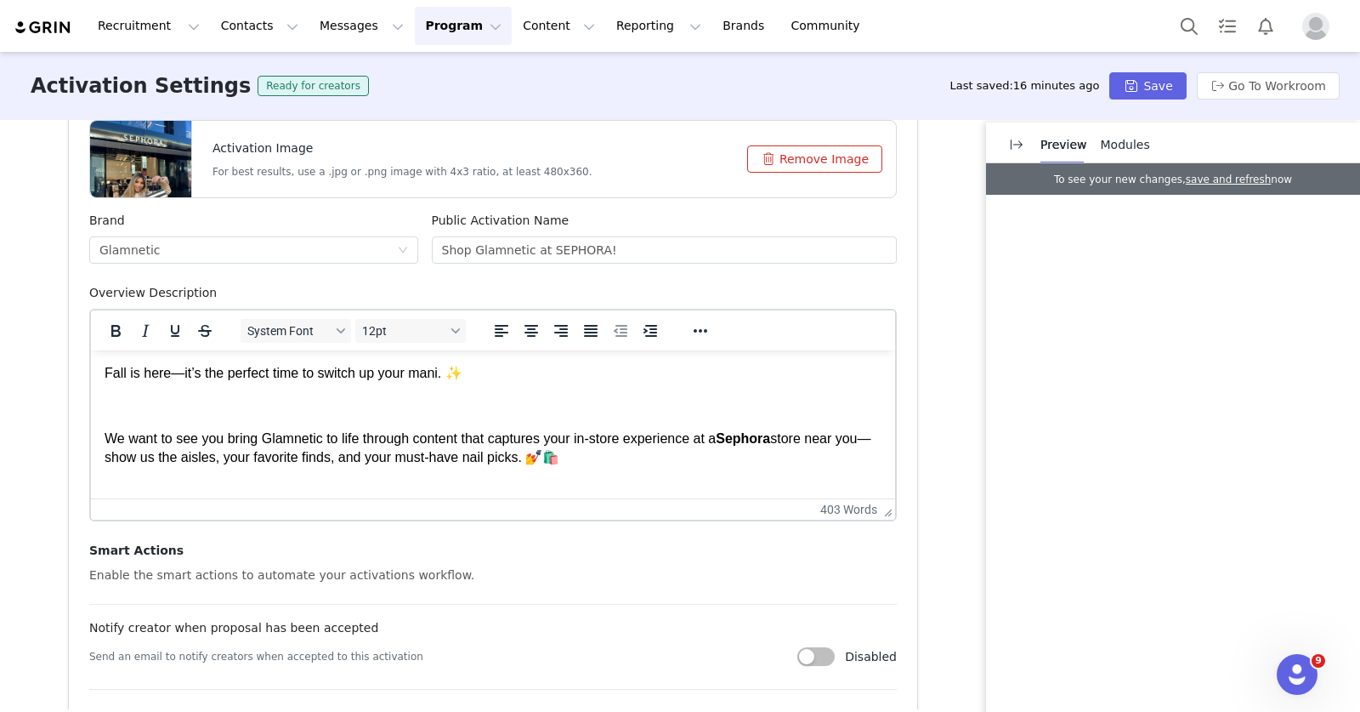
click at [143, 372] on p "Fall is here—it’s the perfect time to switch up your mani. ✨" at bounding box center [493, 373] width 777 height 19
click at [221, 368] on p "Fall is officialyhere—it’s the perfect time to switch up your mani. ✨" at bounding box center [493, 373] width 777 height 19
click at [189, 372] on p "Fall is officialyhere, and it’s the perfect time to switch up your mani. ✨" at bounding box center [493, 373] width 777 height 19
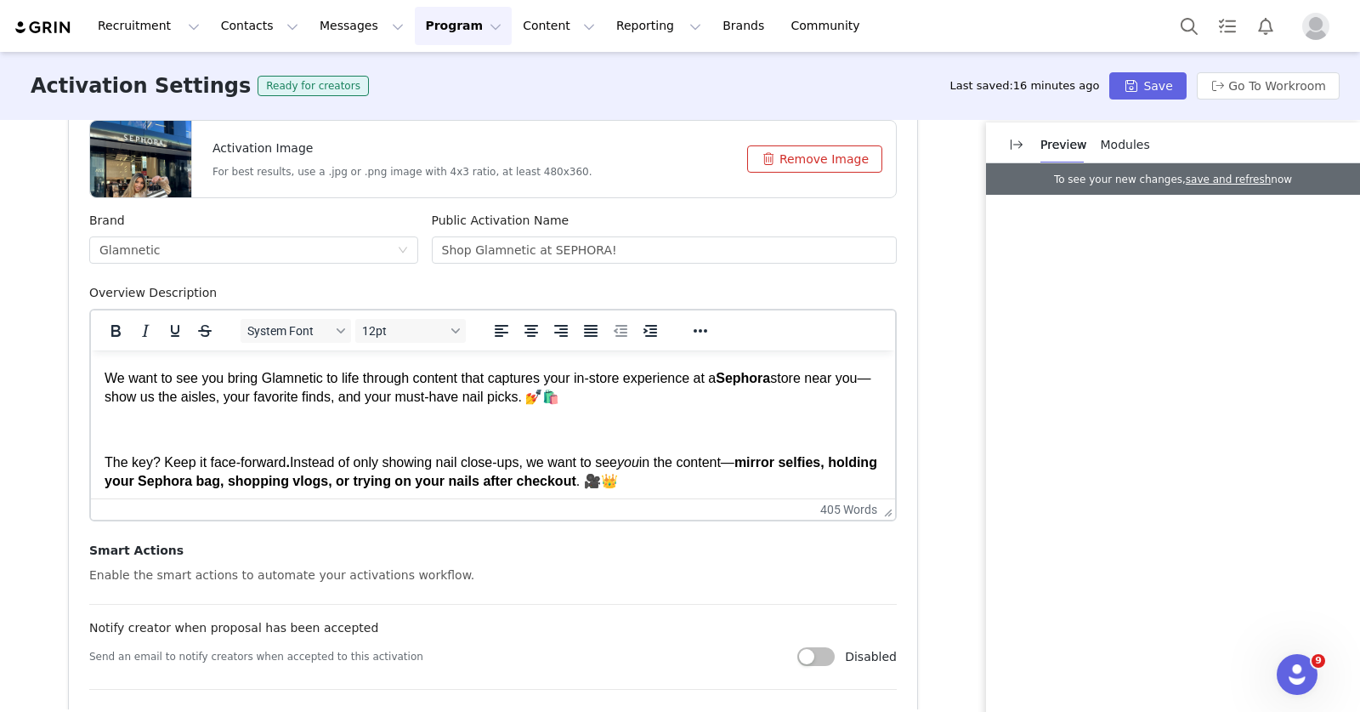
scroll to position [0, 0]
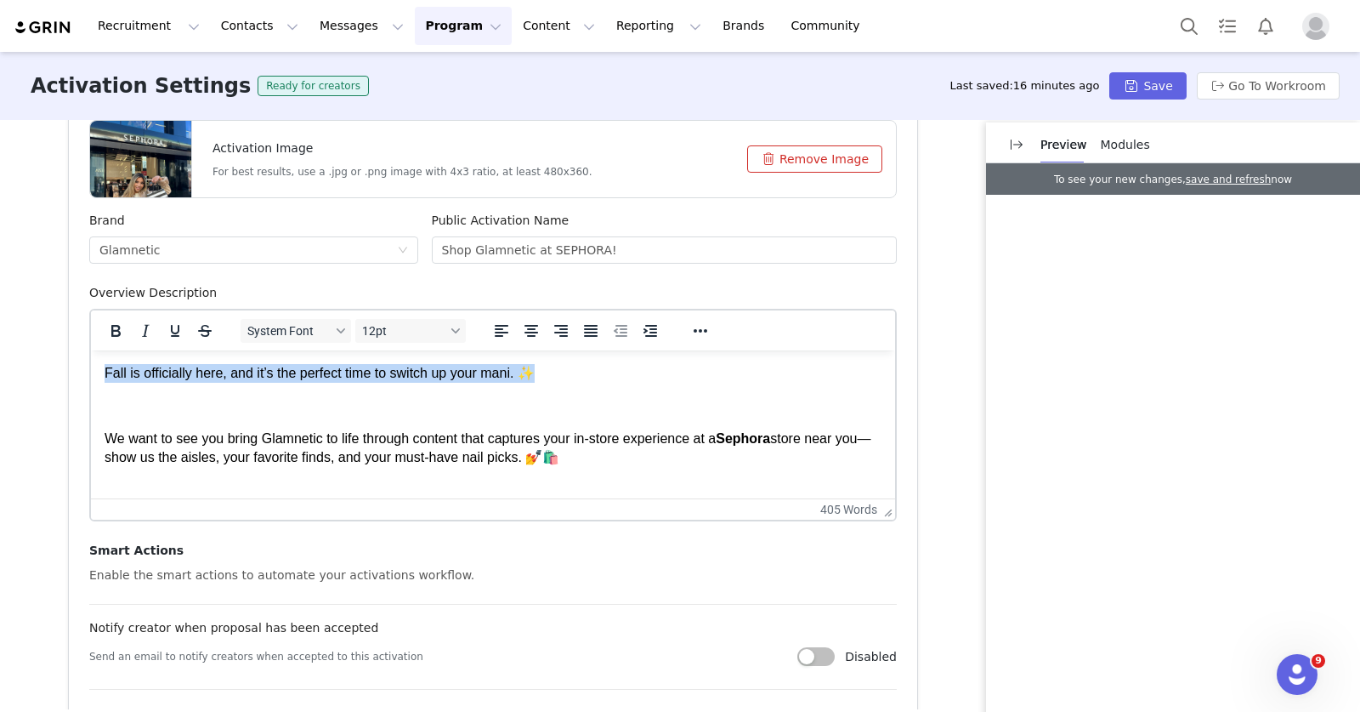
drag, startPoint x: 577, startPoint y: 376, endPoint x: 21, endPoint y: 364, distance: 556.2
copy p "Fall is officially here, and it’s the perfect time to switch up your mani. ✨"
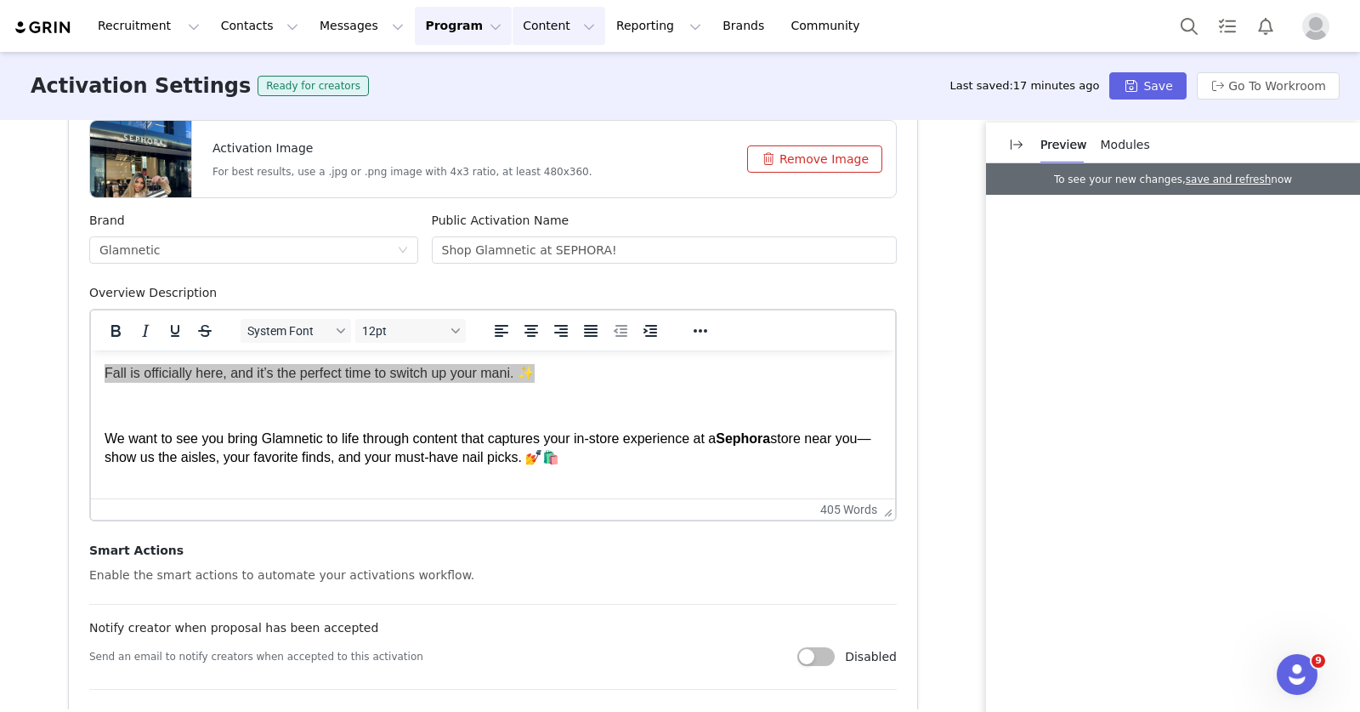
click at [513, 26] on button "Content Content" at bounding box center [559, 26] width 93 height 38
click at [610, 36] on button "Reporting Reporting" at bounding box center [658, 26] width 105 height 38
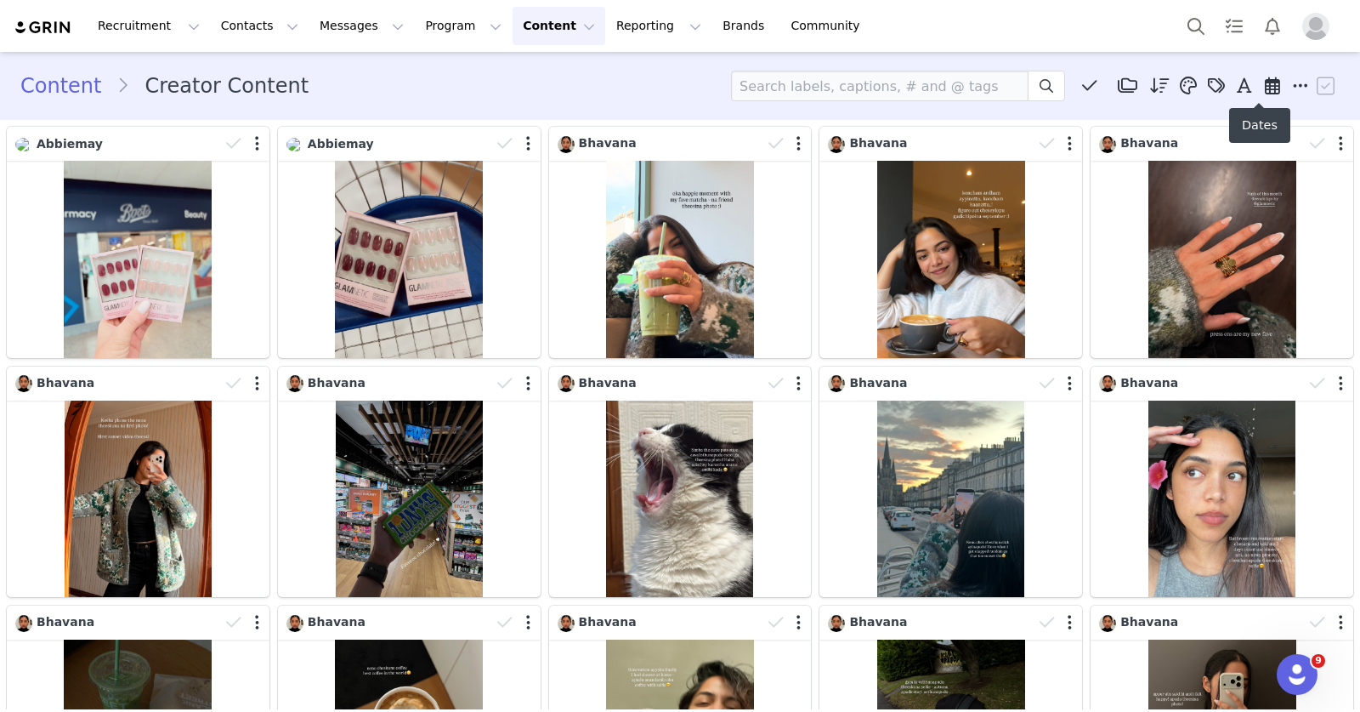
click at [1265, 87] on icon at bounding box center [1272, 85] width 15 height 17
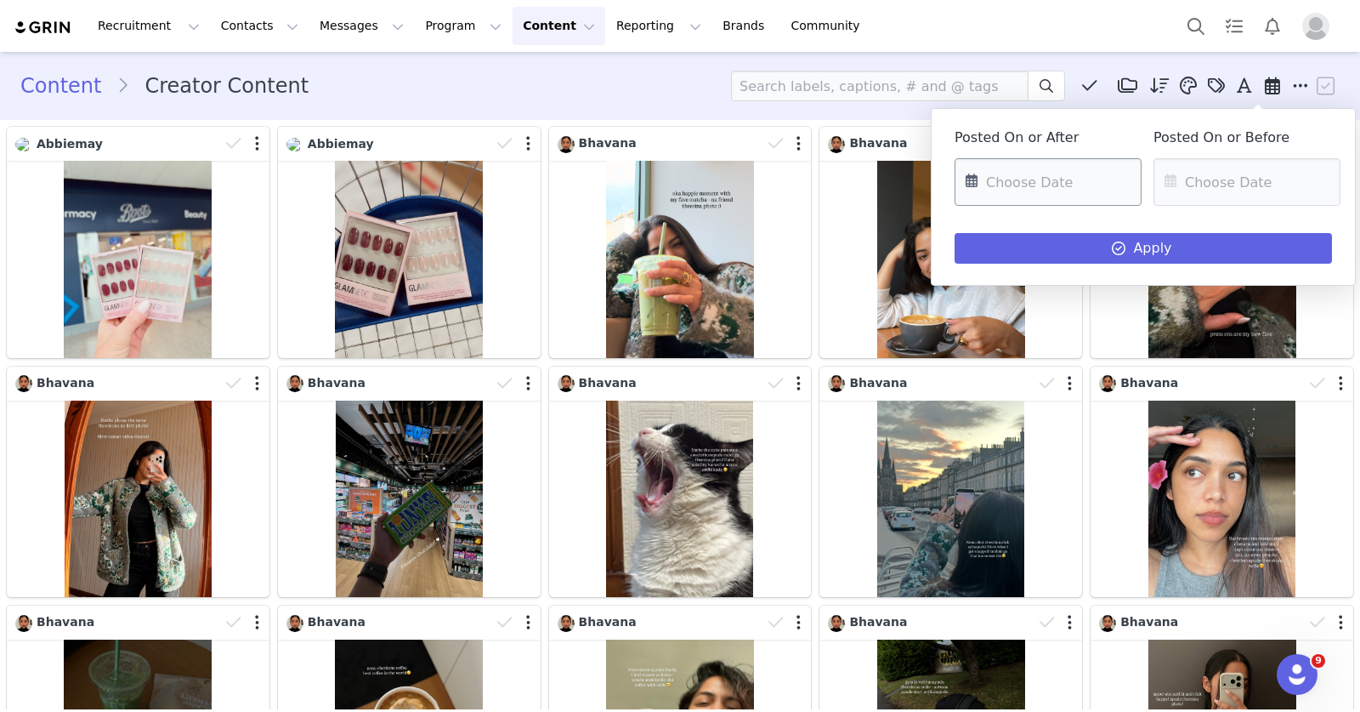
click at [1038, 181] on input "text" at bounding box center [1048, 182] width 187 height 48
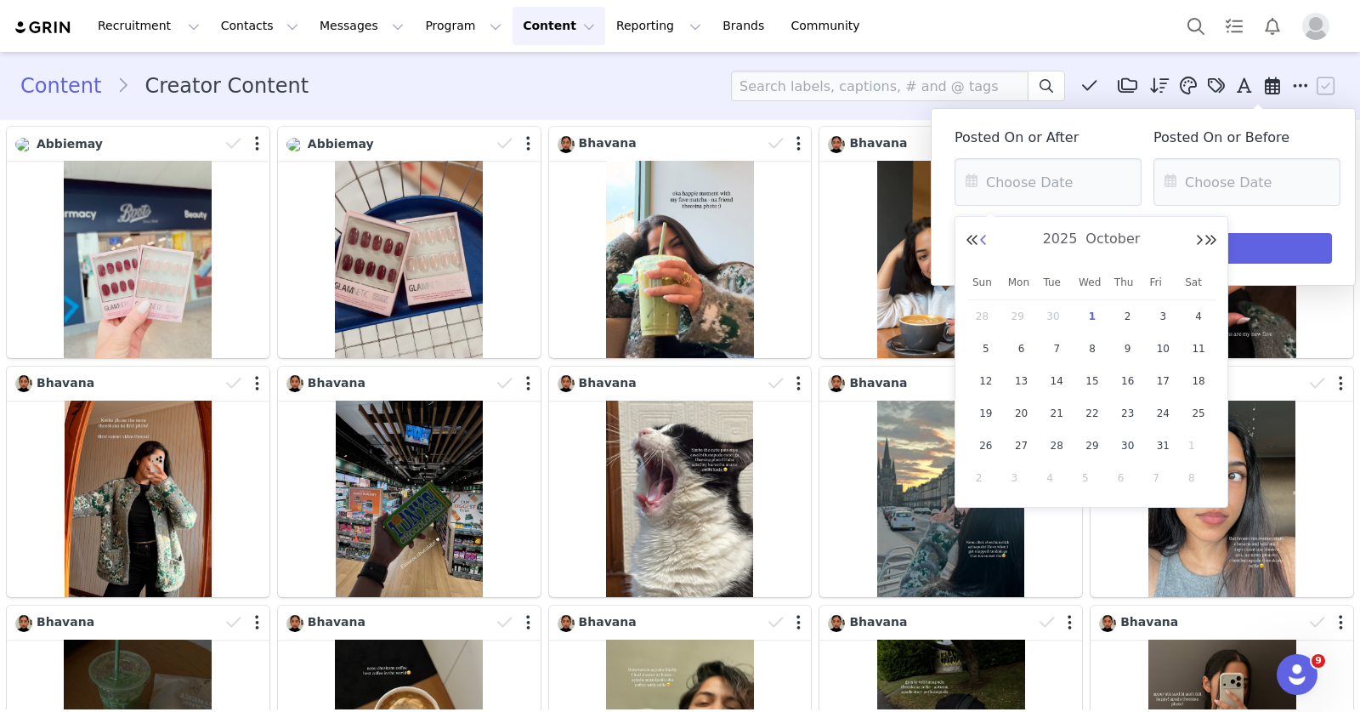
click at [984, 241] on button "Previous Month" at bounding box center [984, 241] width 9 height 14
click at [985, 409] on span "21" at bounding box center [986, 413] width 20 height 20
type input "09/21/2025"
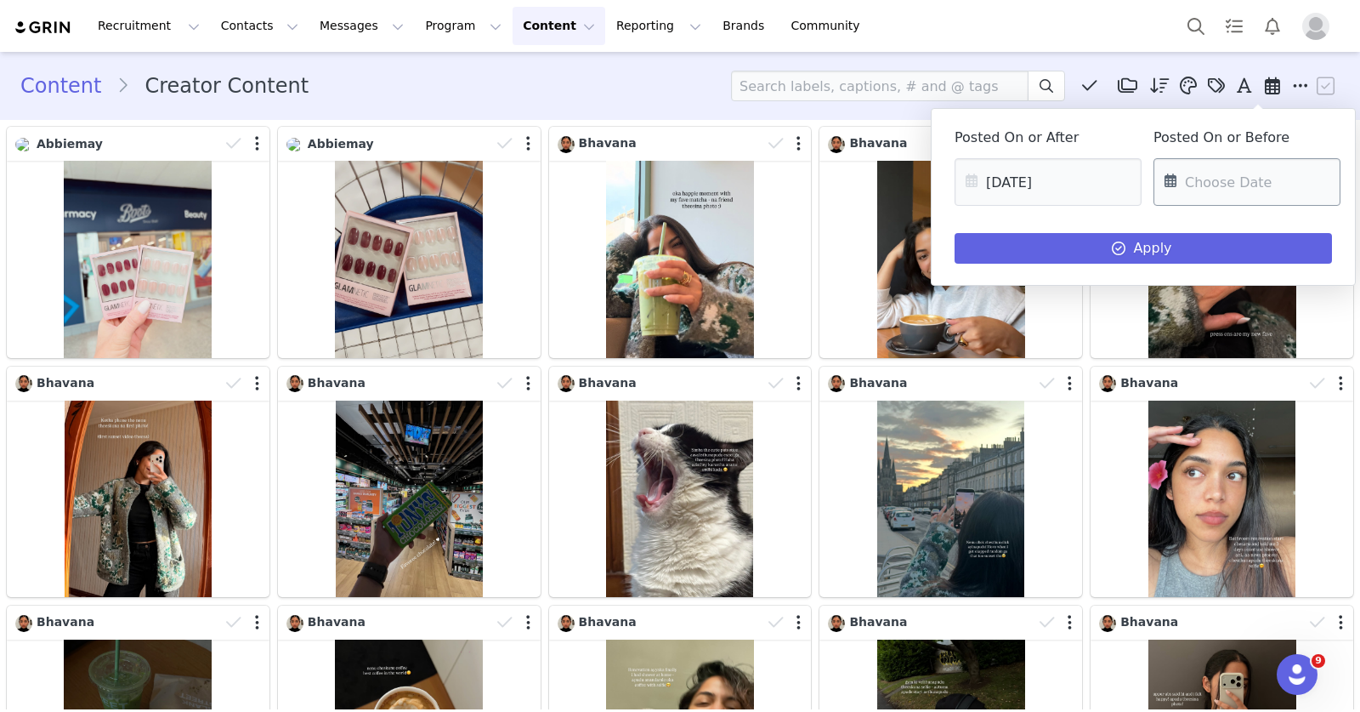
click at [1207, 180] on input "text" at bounding box center [1247, 182] width 187 height 48
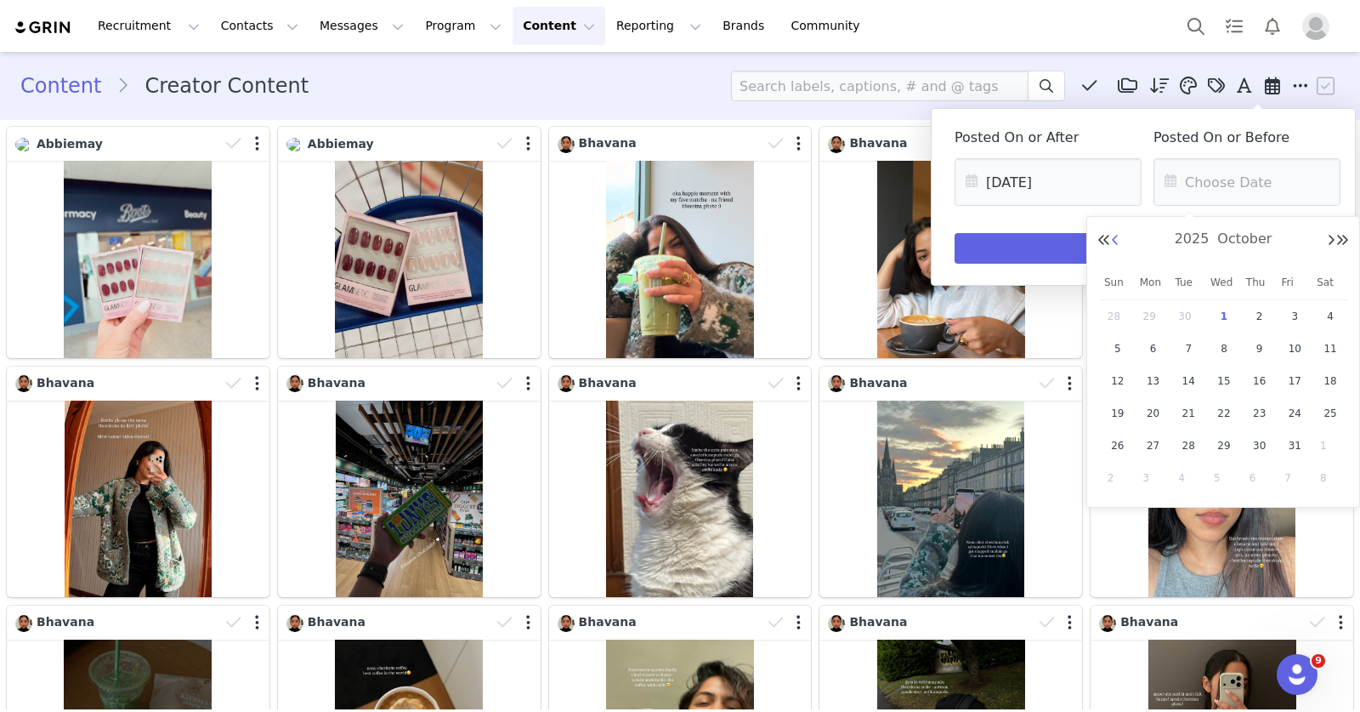
click at [1118, 239] on button "Previous Month" at bounding box center [1115, 241] width 9 height 14
click at [1324, 412] on span "27" at bounding box center [1331, 413] width 20 height 20
type input "09/27/2025"
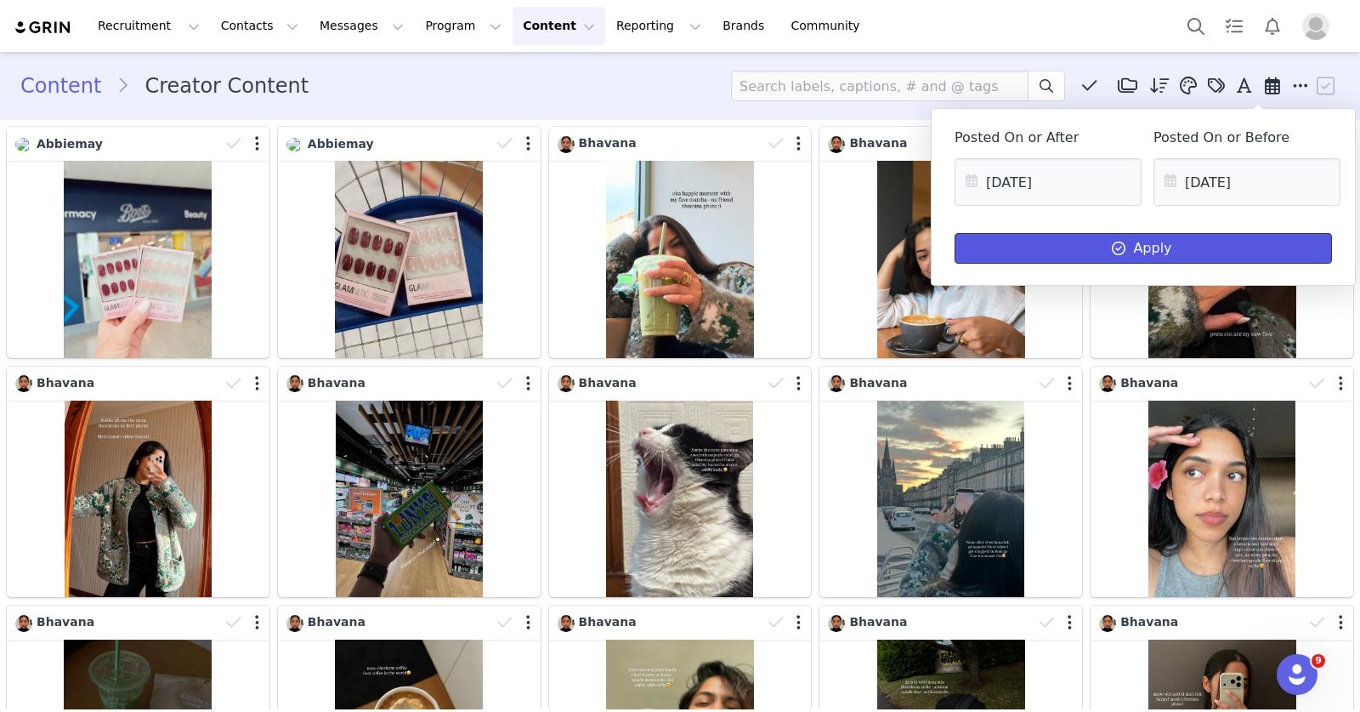
click at [1144, 244] on button "Apply" at bounding box center [1144, 248] width 378 height 31
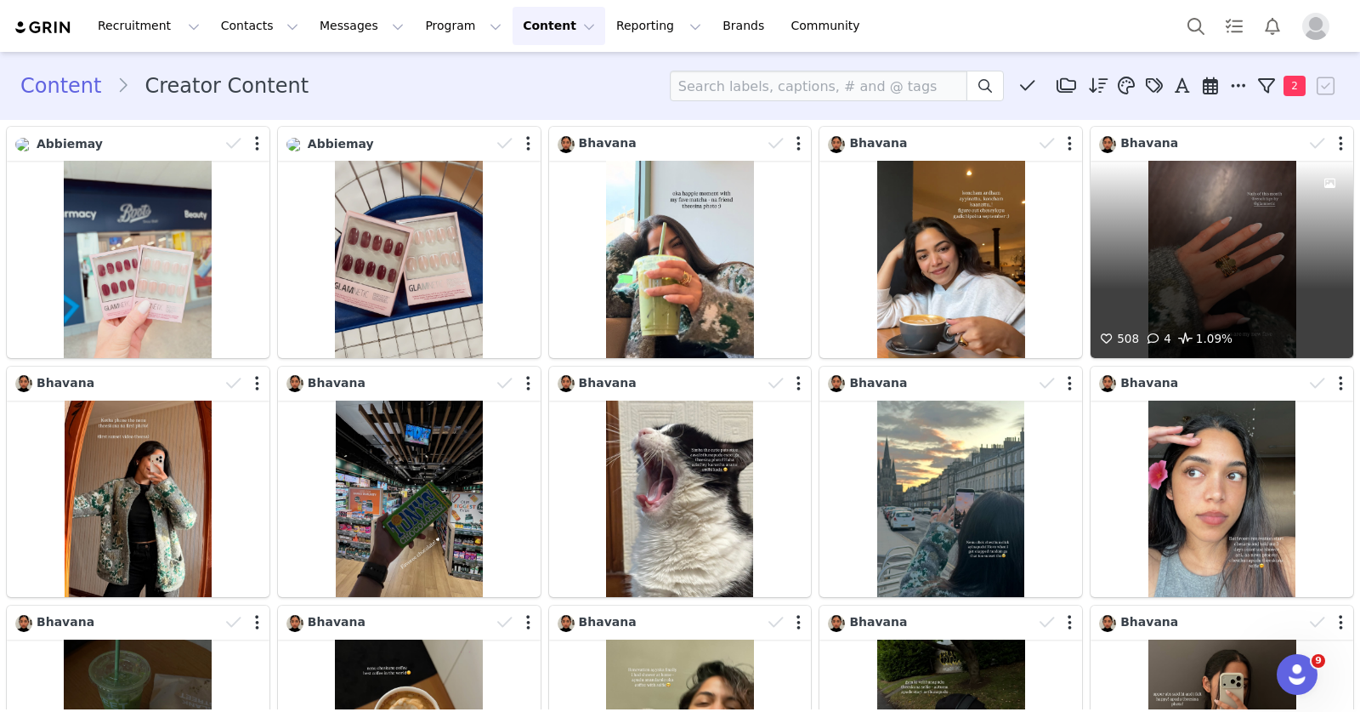
click at [1089, 88] on icon at bounding box center [1099, 85] width 20 height 17
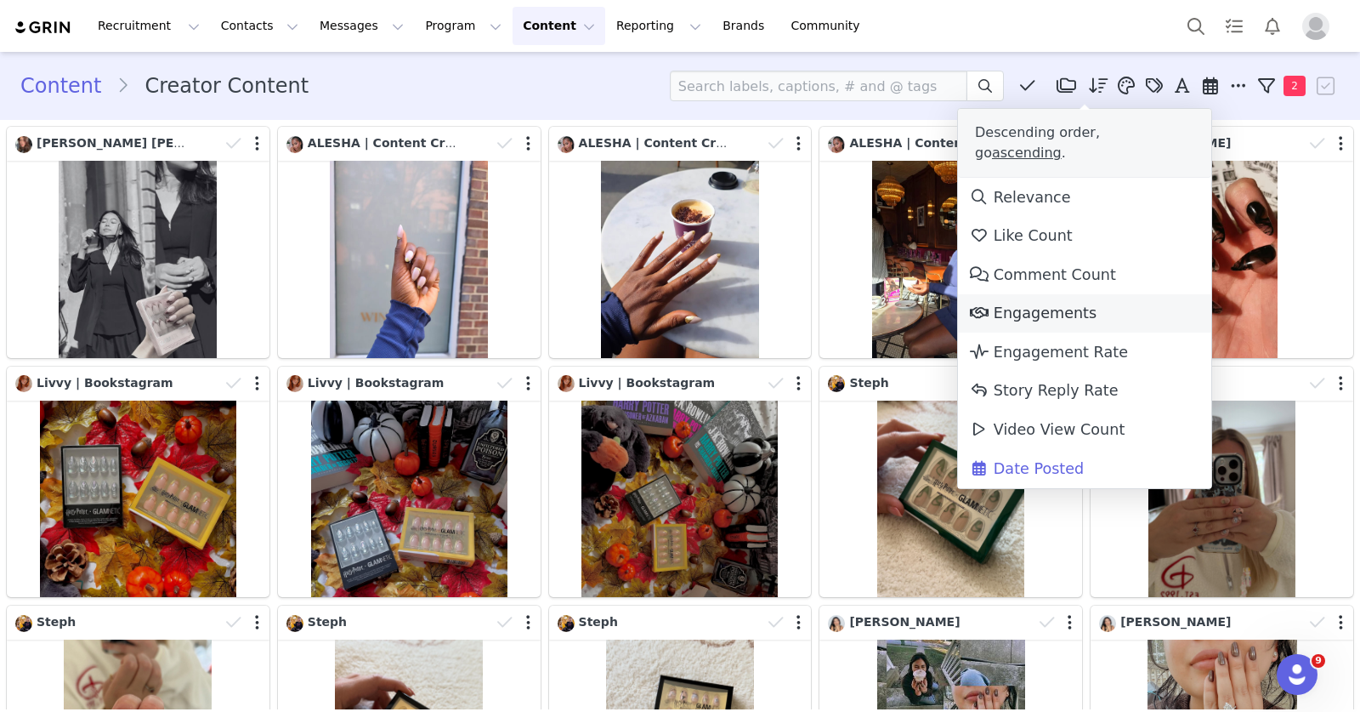
click at [1049, 304] on span "Engagements" at bounding box center [1033, 312] width 128 height 17
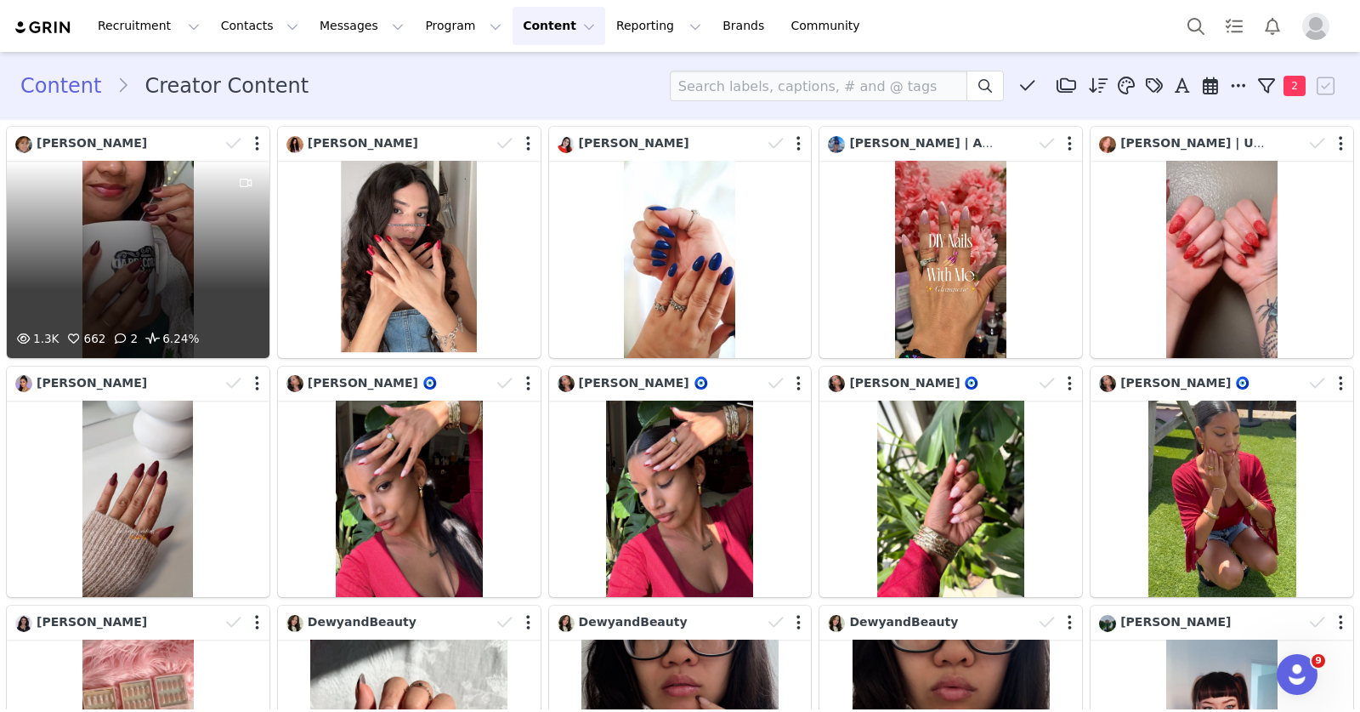
click at [196, 255] on div "1.3K 662 2 6.24%" at bounding box center [138, 259] width 263 height 197
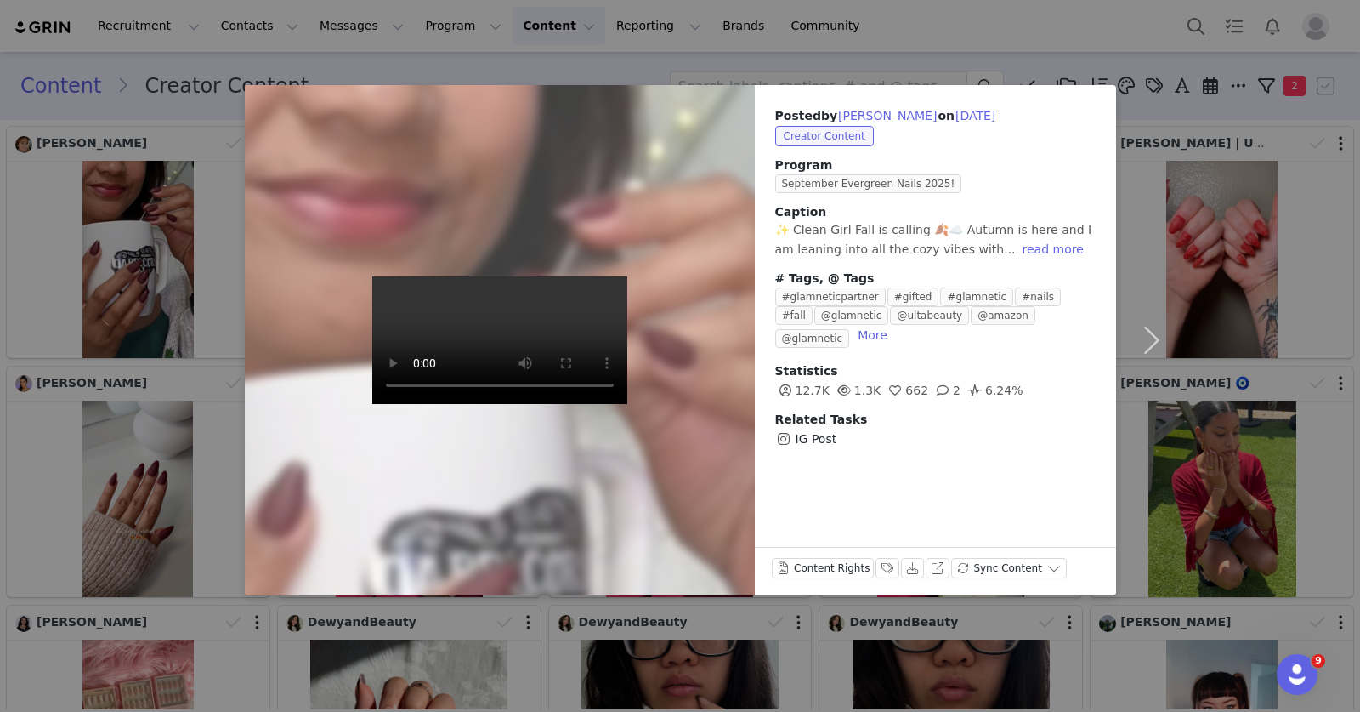
click at [706, 62] on div "Posted by Irene Wong on Sep 22, 2025 Creator Content Program September Evergree…" at bounding box center [680, 356] width 1360 height 712
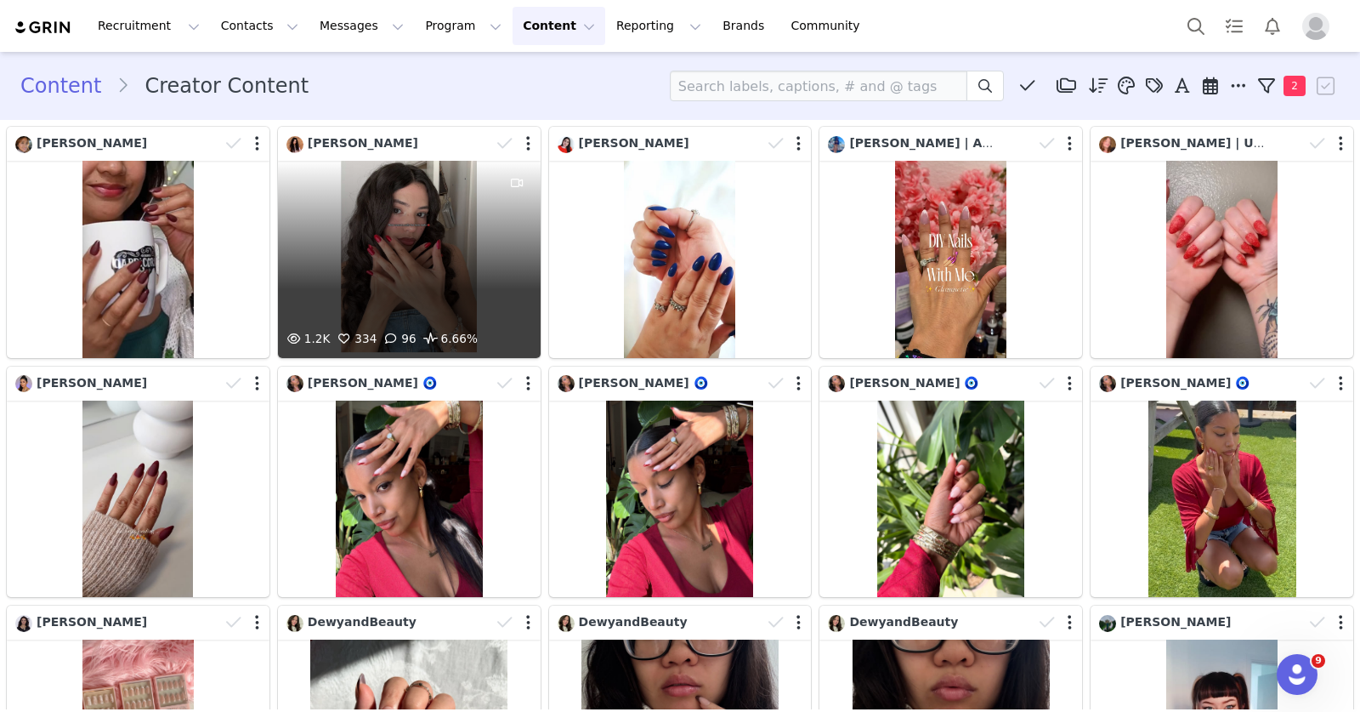
click at [421, 213] on div "1.2K 334 96 6.66%" at bounding box center [409, 259] width 263 height 197
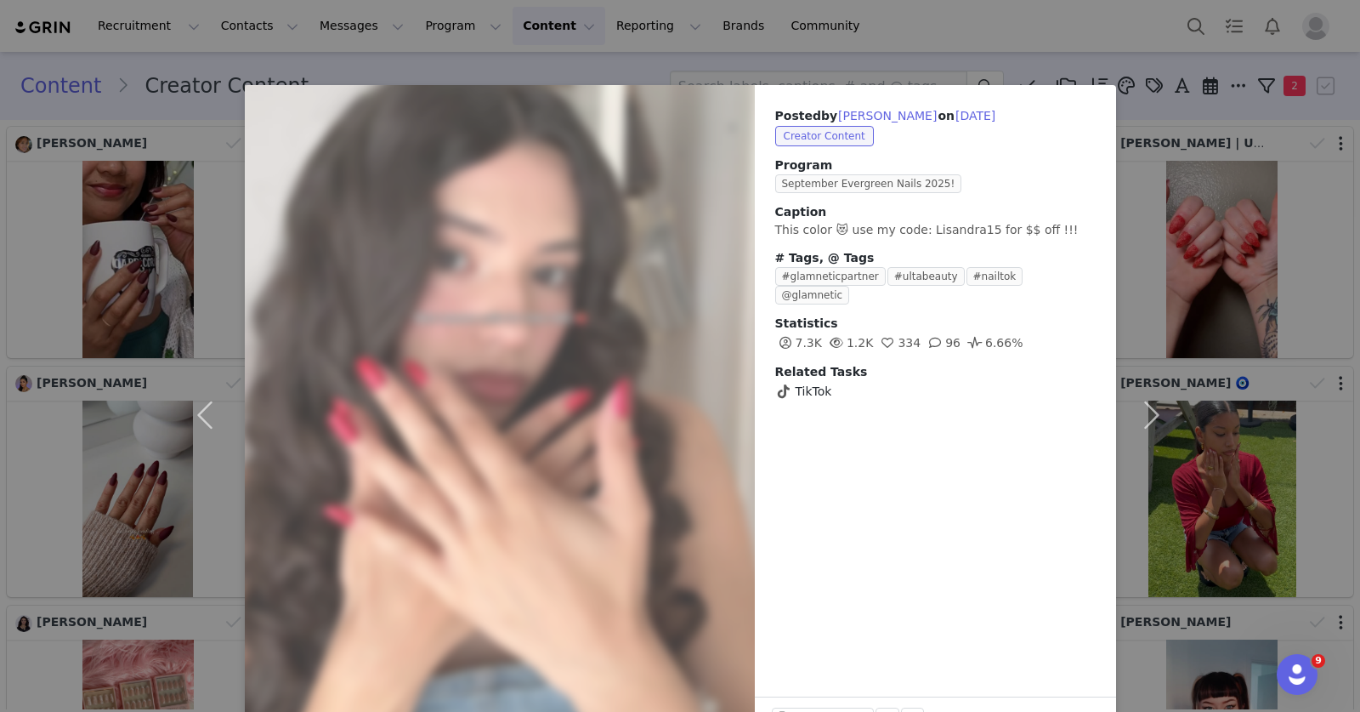
scroll to position [53, 0]
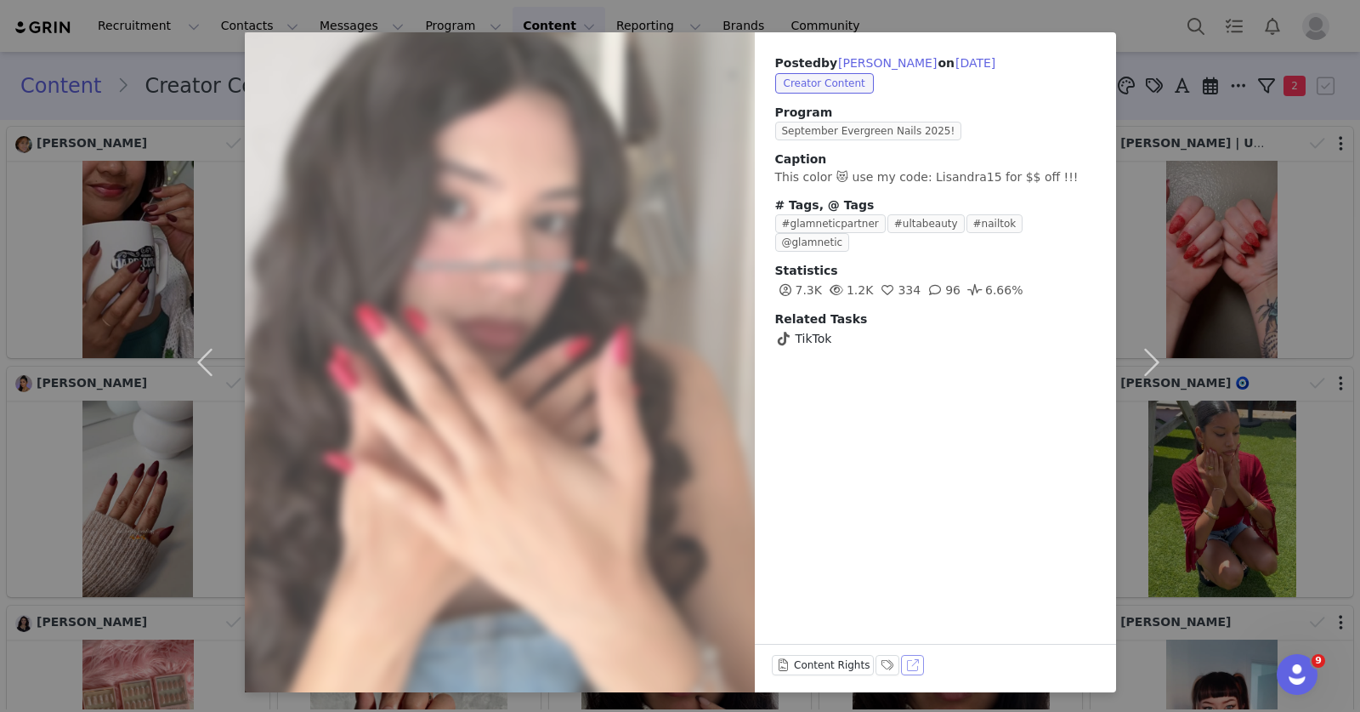
click at [905, 667] on button "View on TikTok" at bounding box center [913, 665] width 24 height 20
click at [904, 664] on button "View on TikTok" at bounding box center [913, 665] width 24 height 20
click at [1233, 253] on div "Posted by Lisandra Valdez on Sep 23, 2025 Creator Content Program September Eve…" at bounding box center [680, 356] width 1360 height 712
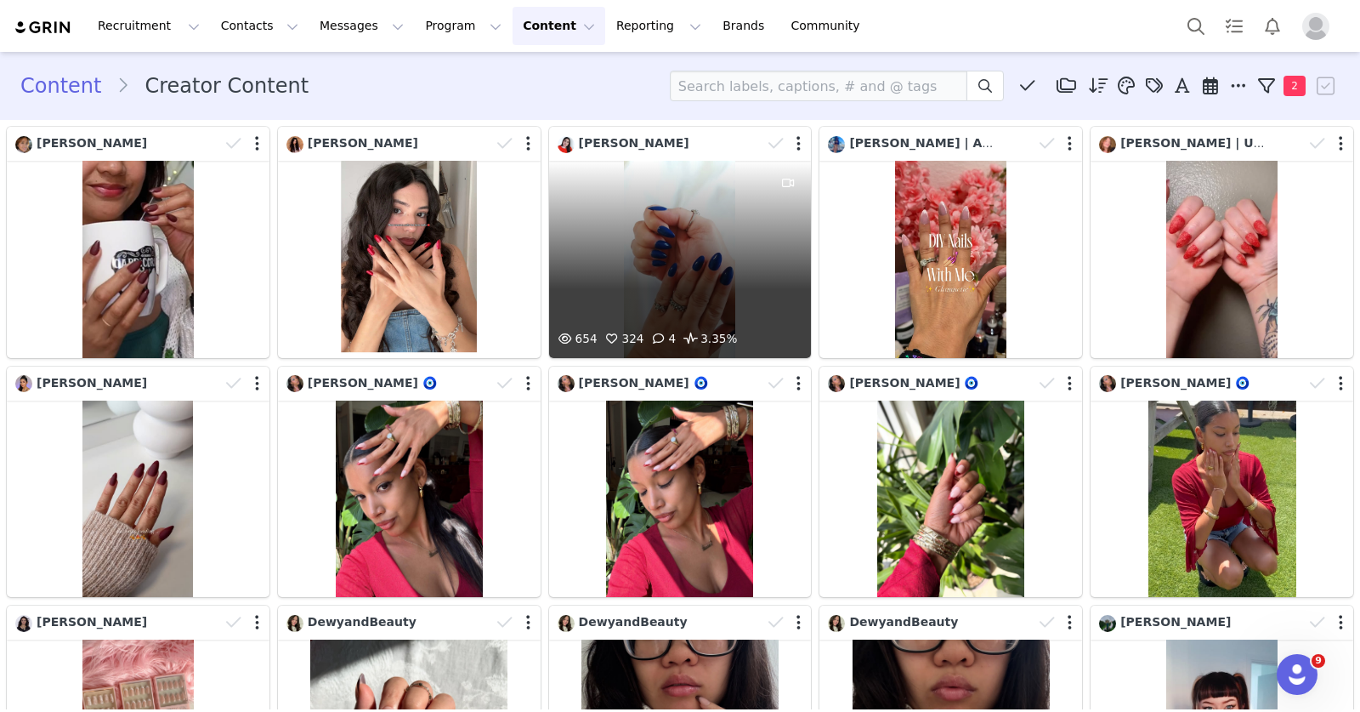
click at [643, 223] on div "654 324 4 3.35%" at bounding box center [680, 259] width 263 height 197
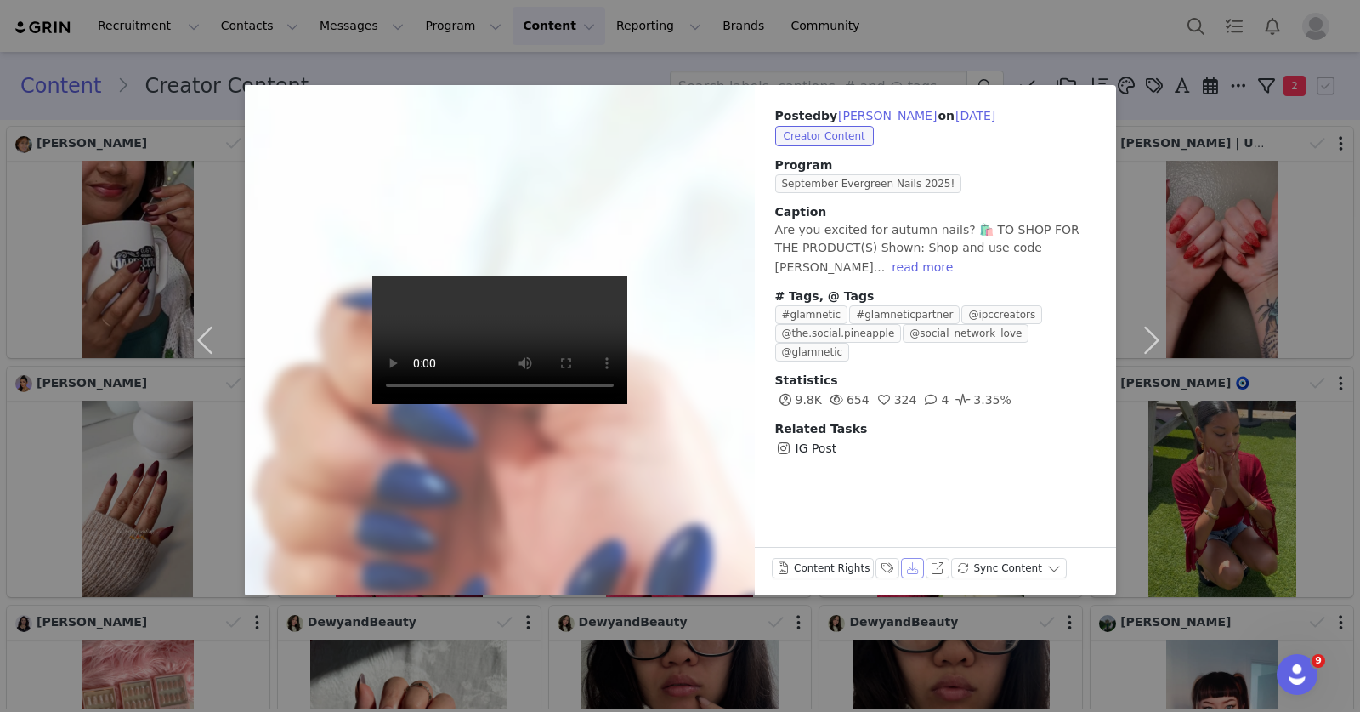
click at [910, 565] on button "Download" at bounding box center [913, 568] width 24 height 20
click at [934, 565] on button "View on Instagram" at bounding box center [938, 568] width 24 height 20
click at [525, 40] on div "Posted by alissa on Sep 26, 2025 Creator Content Program September Evergreen Na…" at bounding box center [680, 356] width 1360 height 712
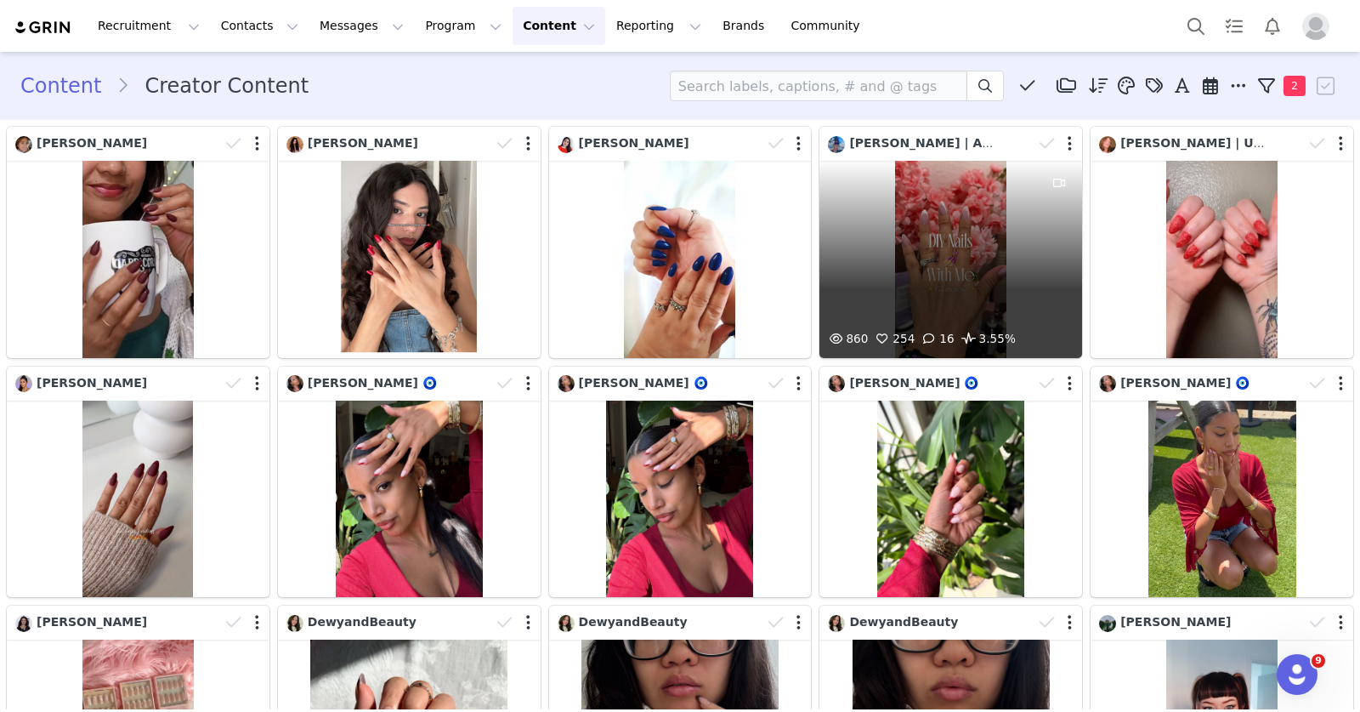
click at [947, 218] on div "860 254 16 3.55%" at bounding box center [951, 259] width 263 height 197
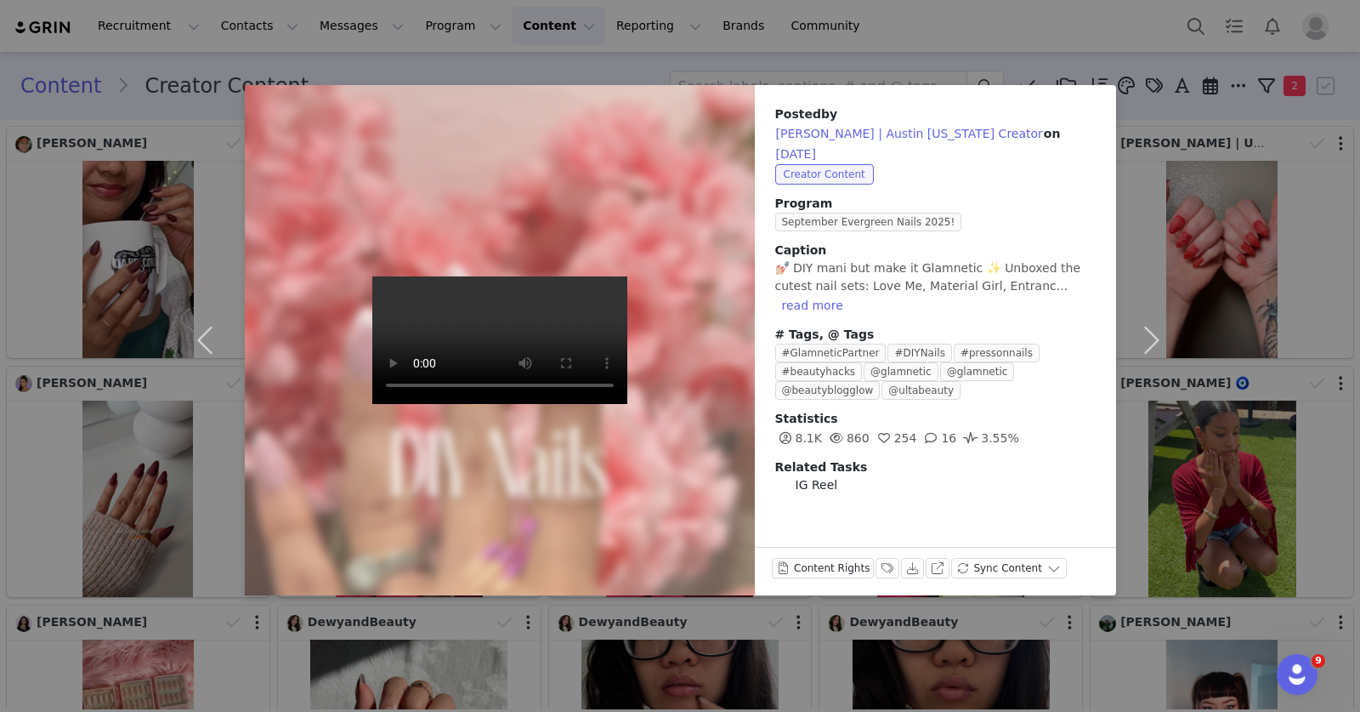
click at [729, 64] on div "Posted by Anna | Austin Texas Creator on Sep 23, 2025 Creator Content Program S…" at bounding box center [680, 356] width 1360 height 712
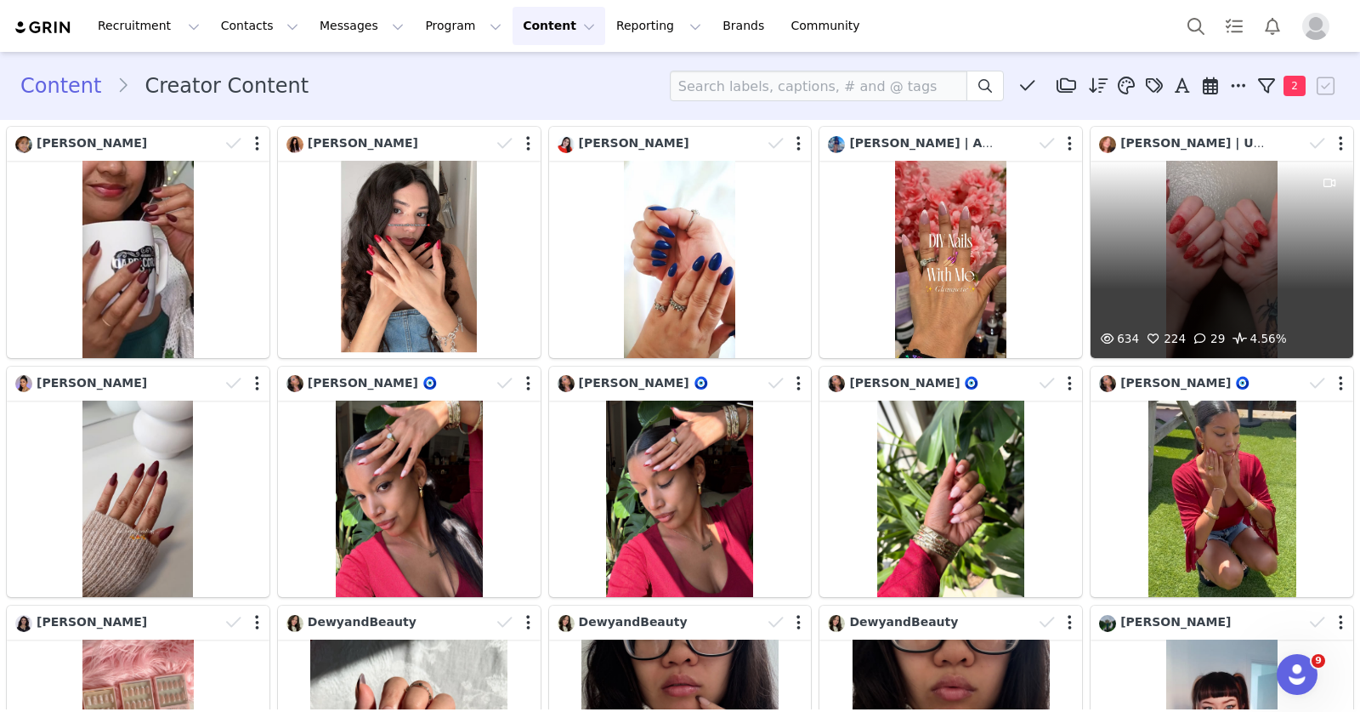
click at [1184, 253] on div "634 224 29 4.56%" at bounding box center [1222, 259] width 263 height 197
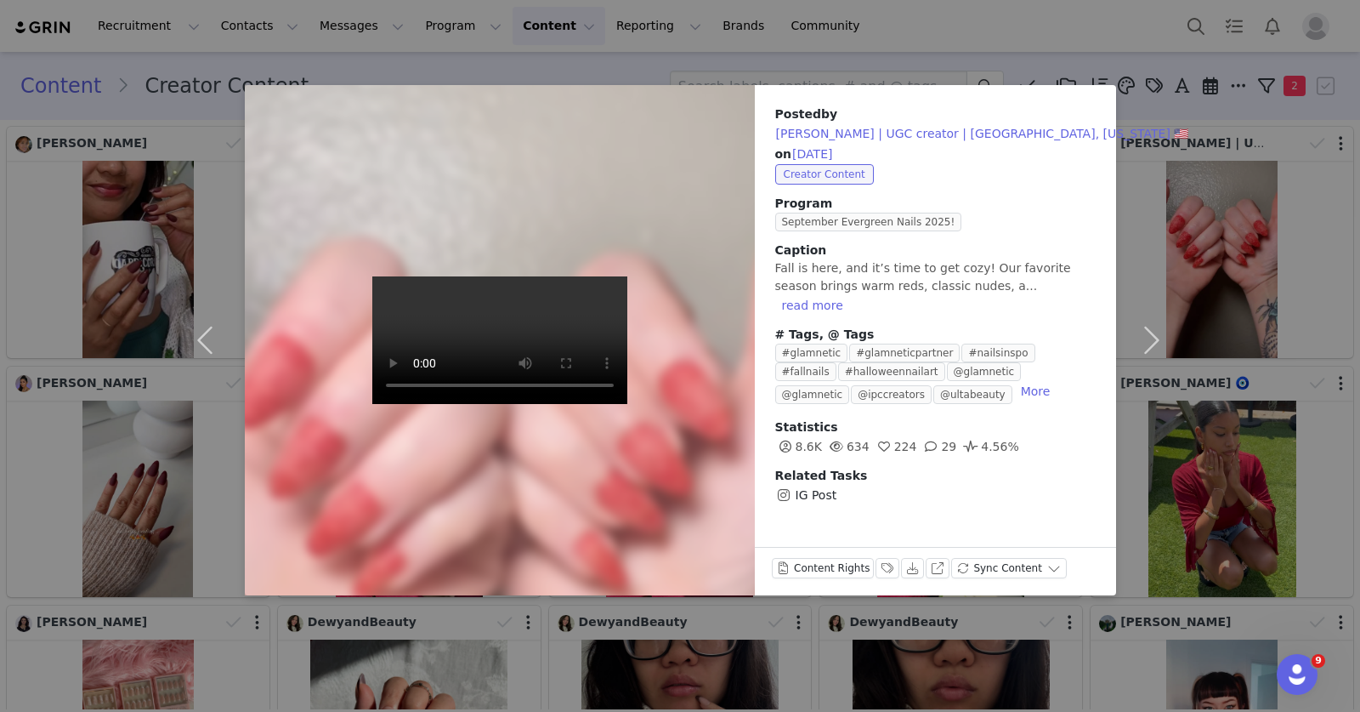
click at [94, 473] on div "Posted by Juliana | UGC creator | USA, Florida 🇺🇸 on Sep 22, 2025 Creator Conte…" at bounding box center [680, 356] width 1360 height 712
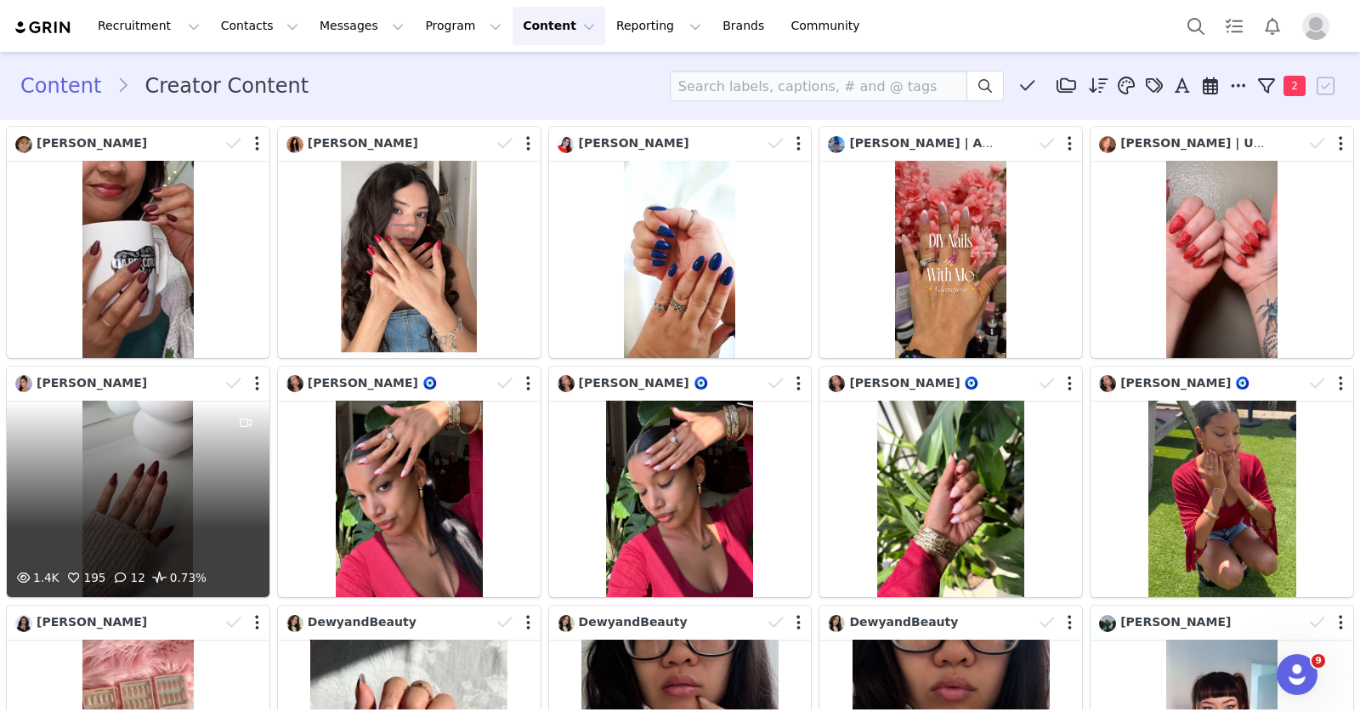
click at [99, 491] on div "1.4K 195 12 0.73%" at bounding box center [138, 498] width 263 height 197
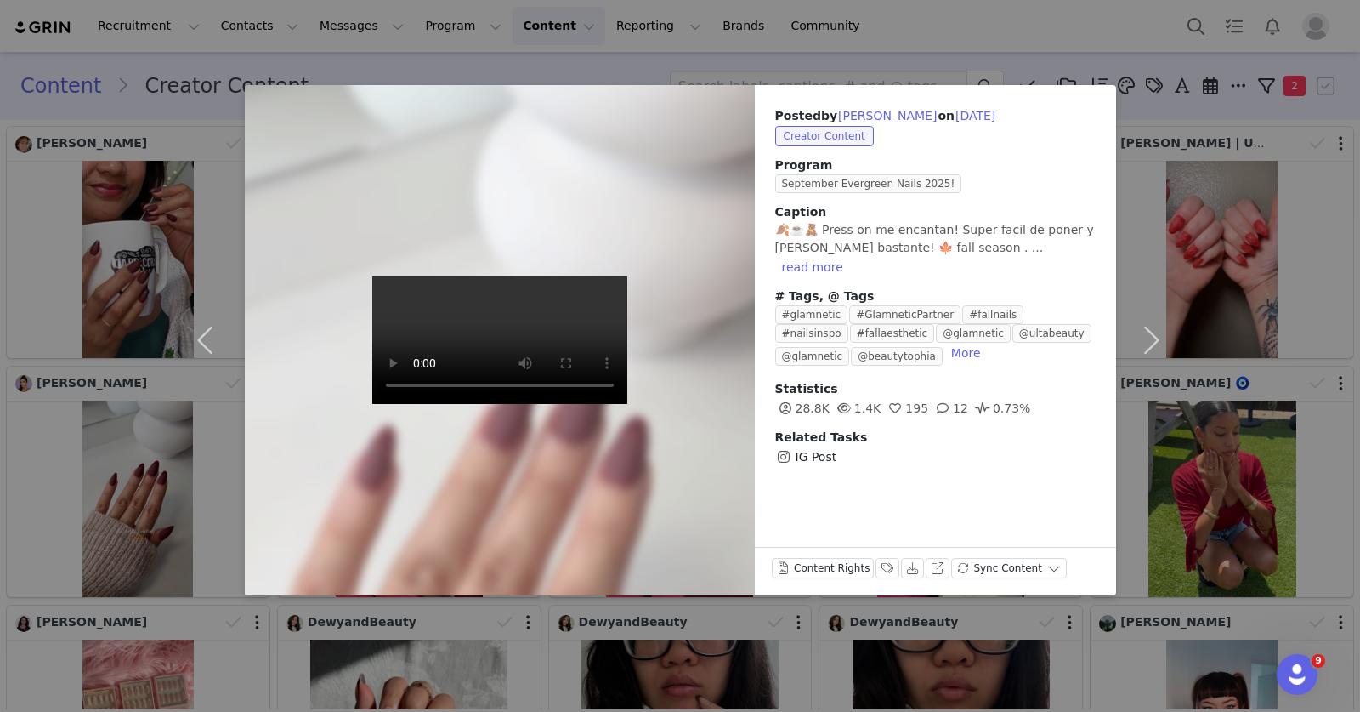
click at [133, 426] on div "Posted by Marta on Sep 25, 2025 Creator Content Program September Evergreen Nai…" at bounding box center [680, 356] width 1360 height 712
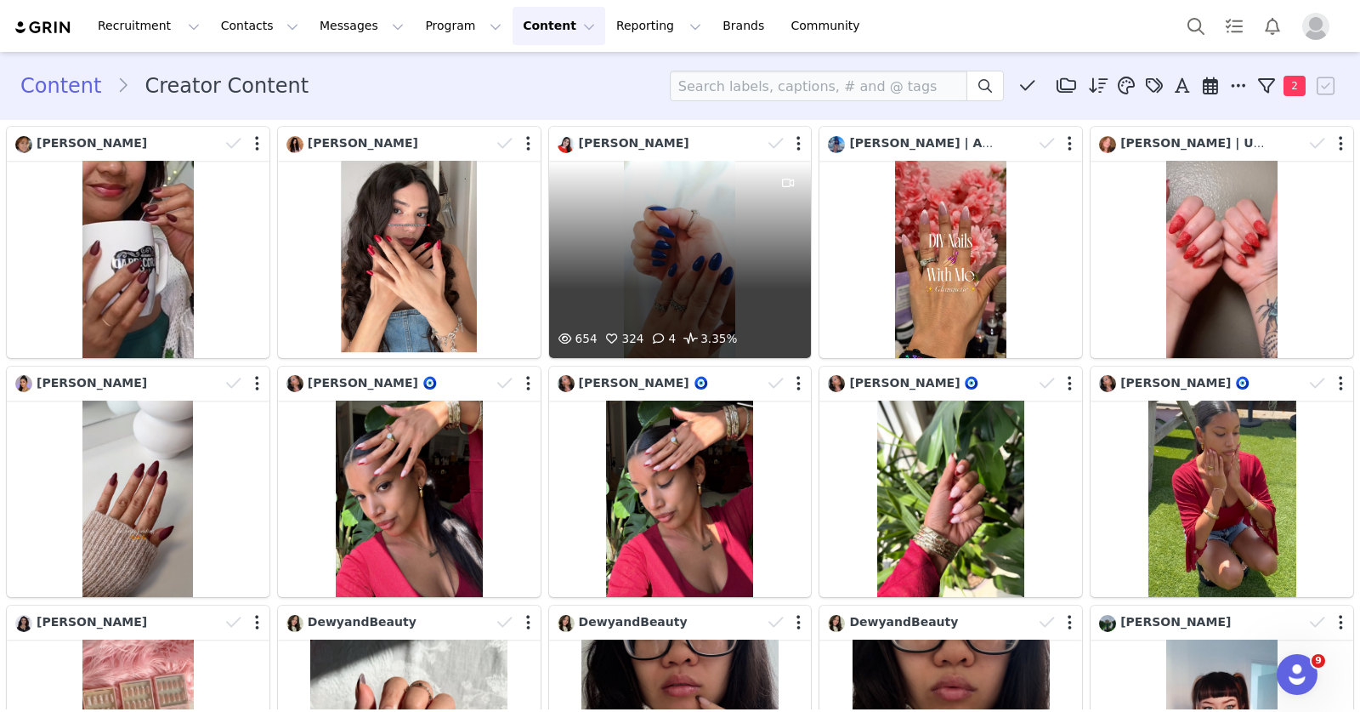
click at [685, 256] on div "654 324 4 3.35%" at bounding box center [680, 259] width 263 height 197
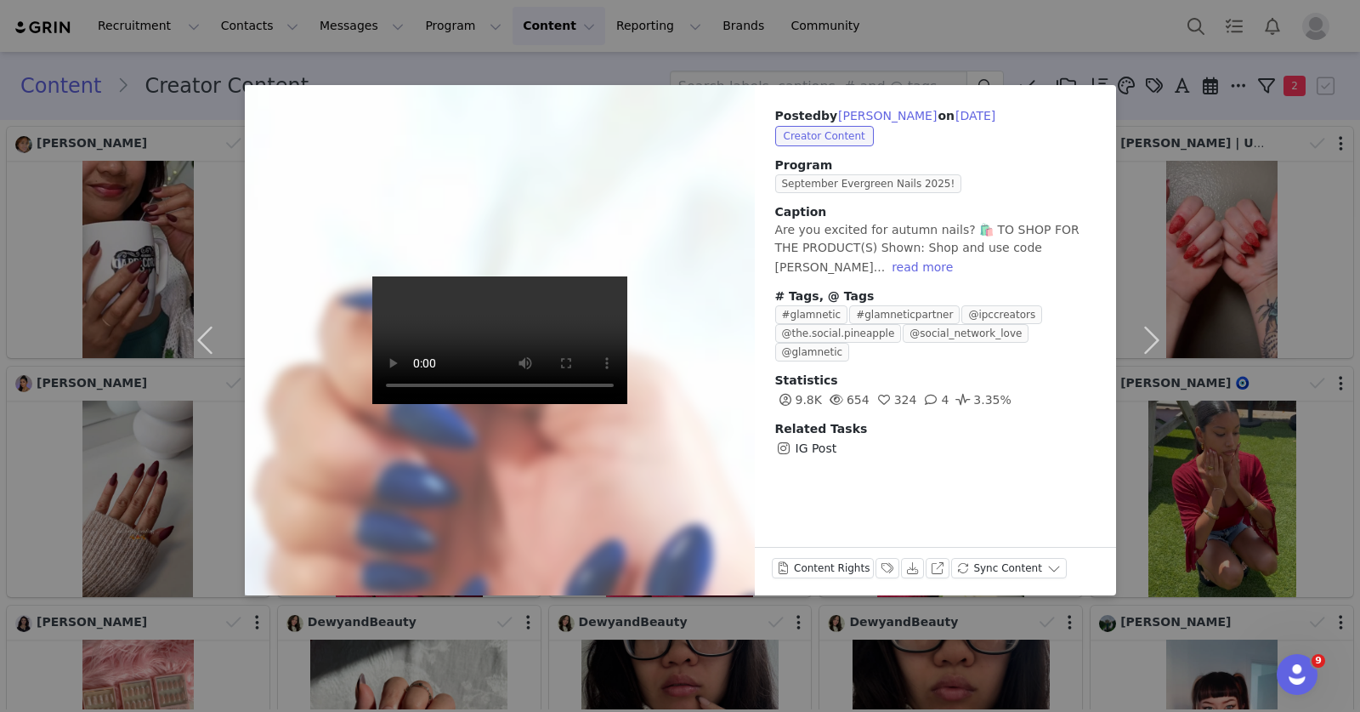
click at [681, 65] on div "Posted by alissa on Sep 26, 2025 Creator Content Program September Evergreen Na…" at bounding box center [680, 356] width 1360 height 712
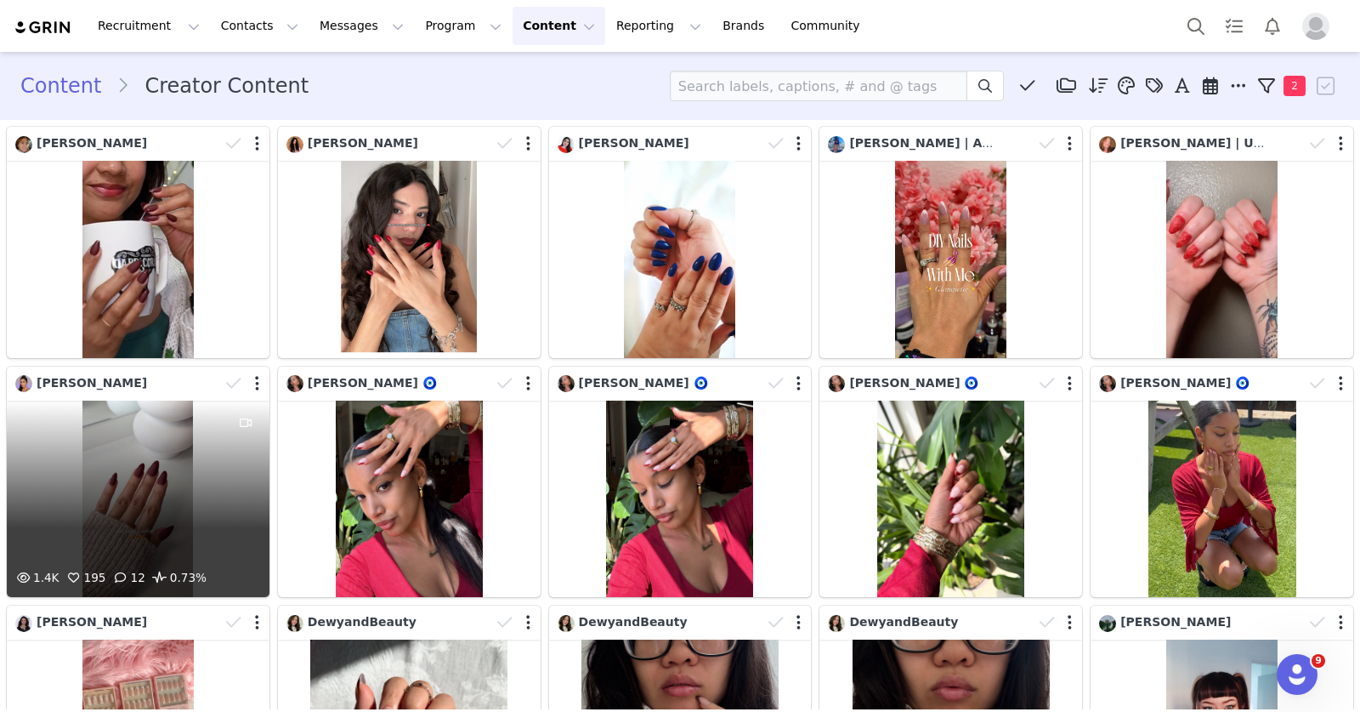
click at [147, 443] on div "1.4K 195 12 0.73%" at bounding box center [138, 498] width 263 height 197
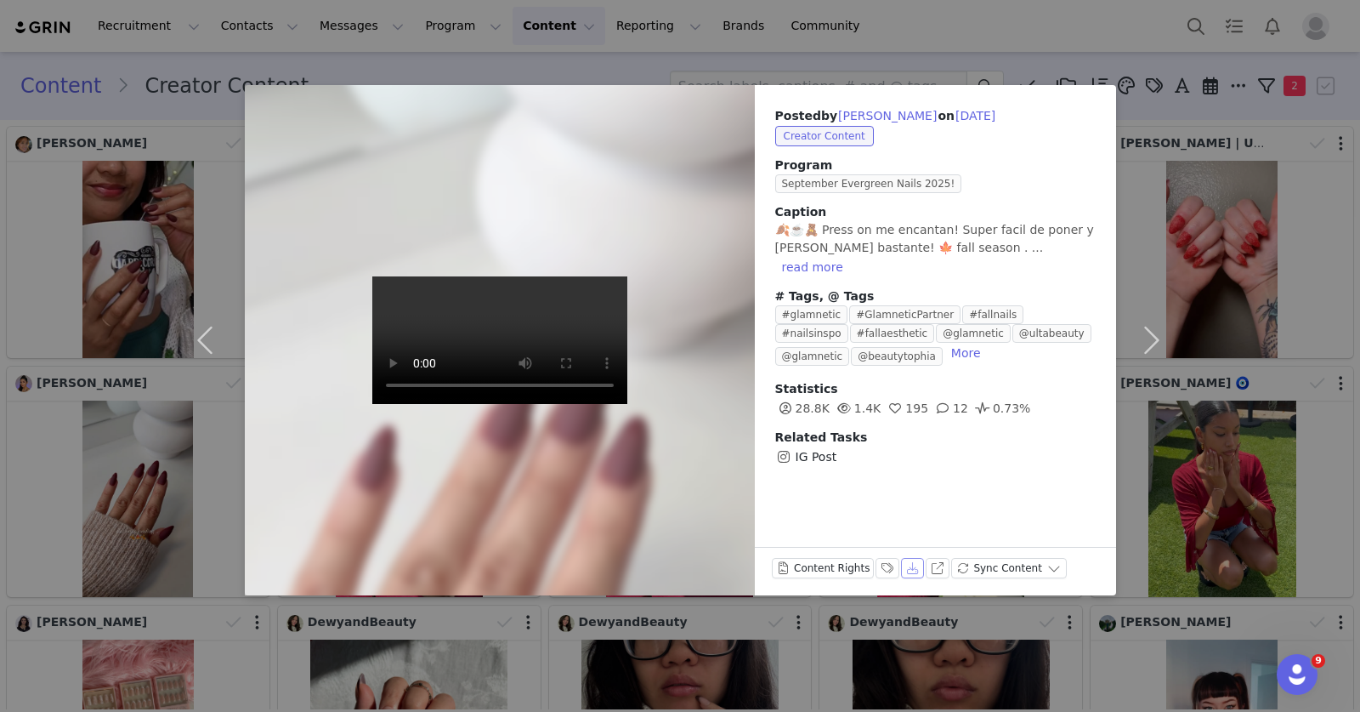
click at [913, 572] on button "Download" at bounding box center [913, 568] width 24 height 20
click at [933, 566] on button "View on Instagram" at bounding box center [938, 568] width 24 height 20
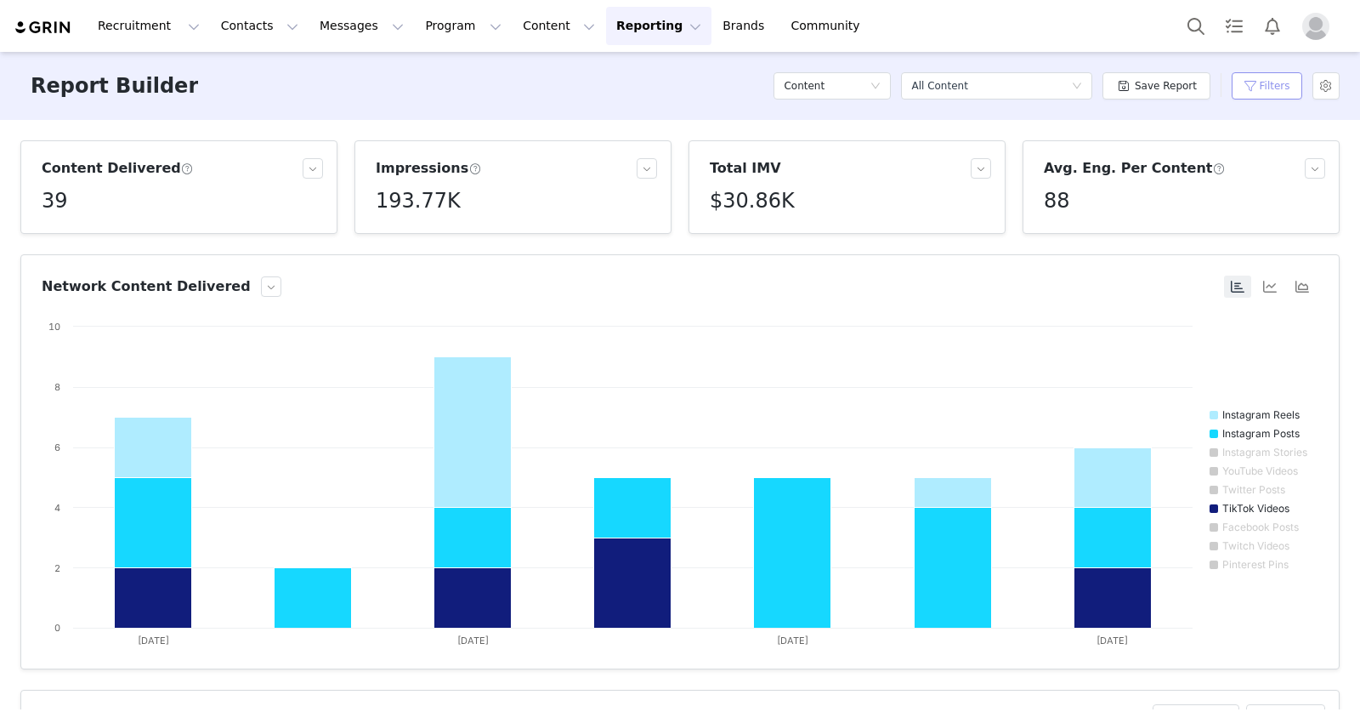
click at [1270, 86] on button "Filters" at bounding box center [1267, 85] width 71 height 27
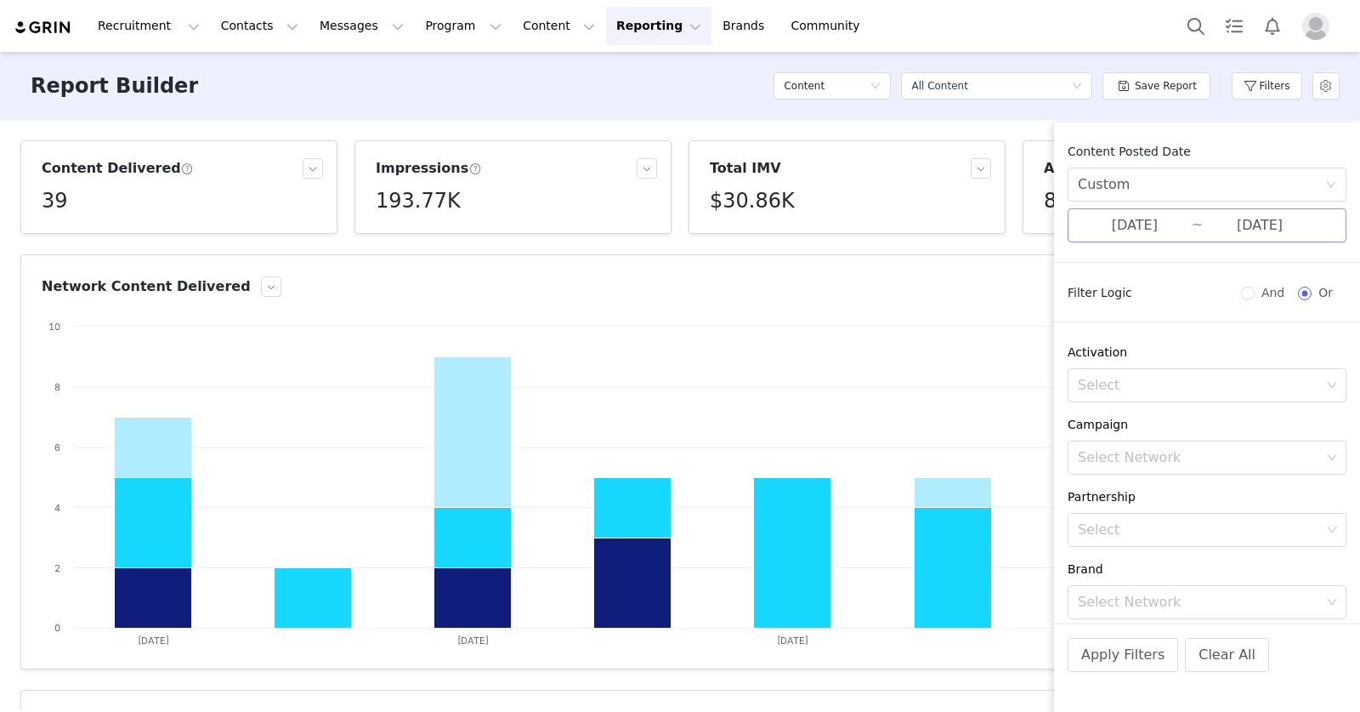
click at [1135, 224] on input "09/14/2025" at bounding box center [1135, 225] width 114 height 22
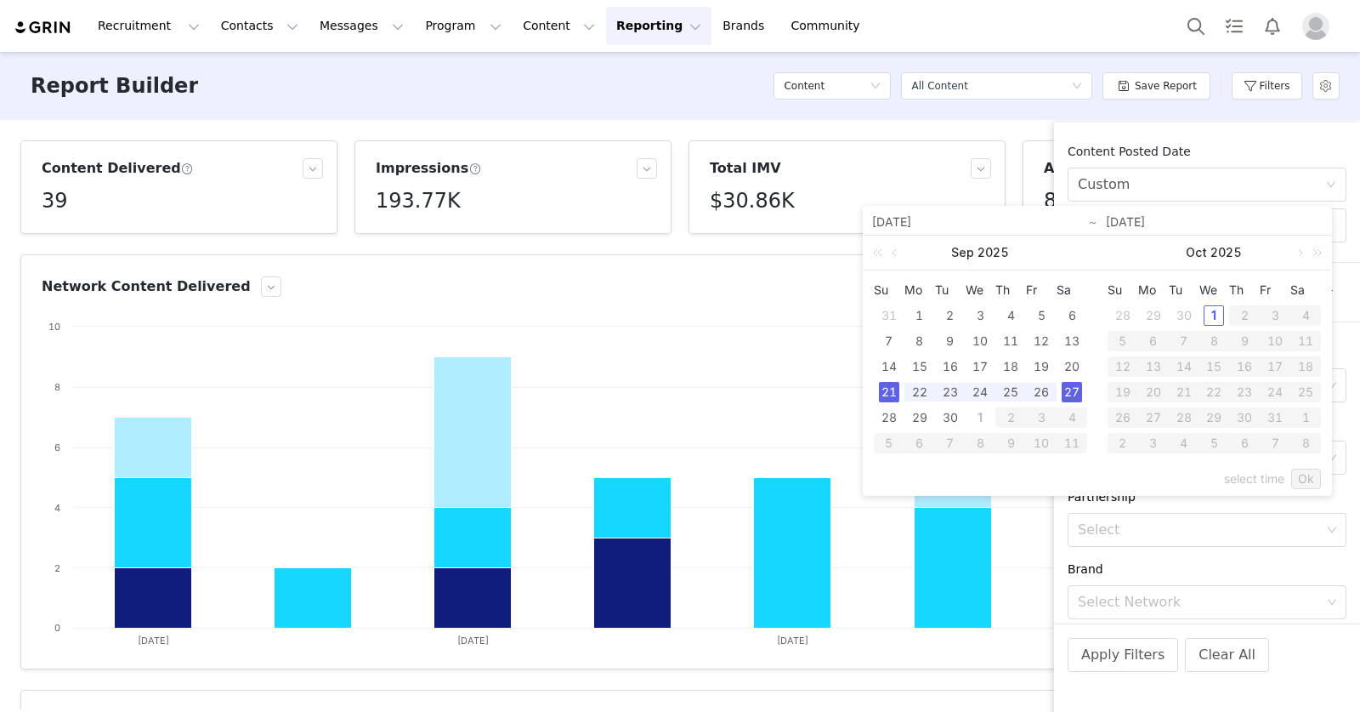
click at [1069, 389] on div "27" at bounding box center [1072, 392] width 20 height 20
type input "09/21/2025"
type input "09/27/2025"
type input "09/21/2025"
type input "09/27/2025"
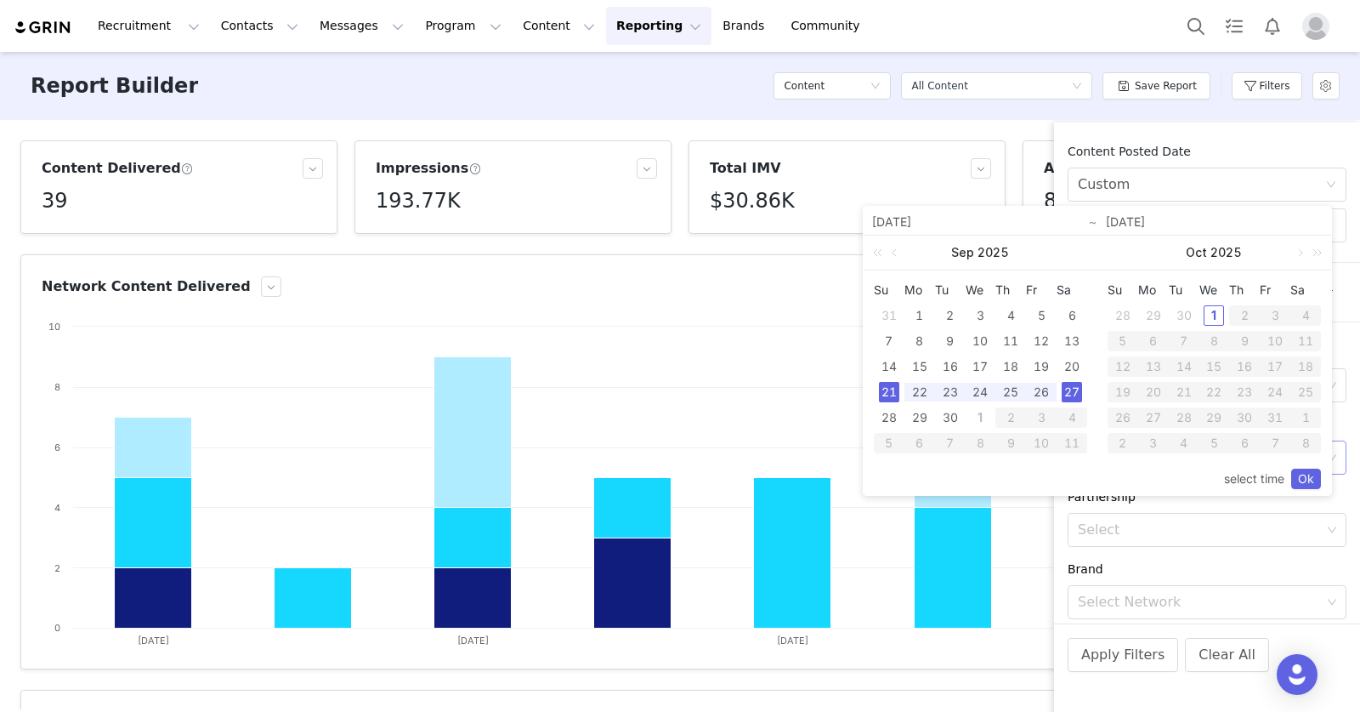
click at [1305, 474] on link "Ok" at bounding box center [1307, 479] width 30 height 20
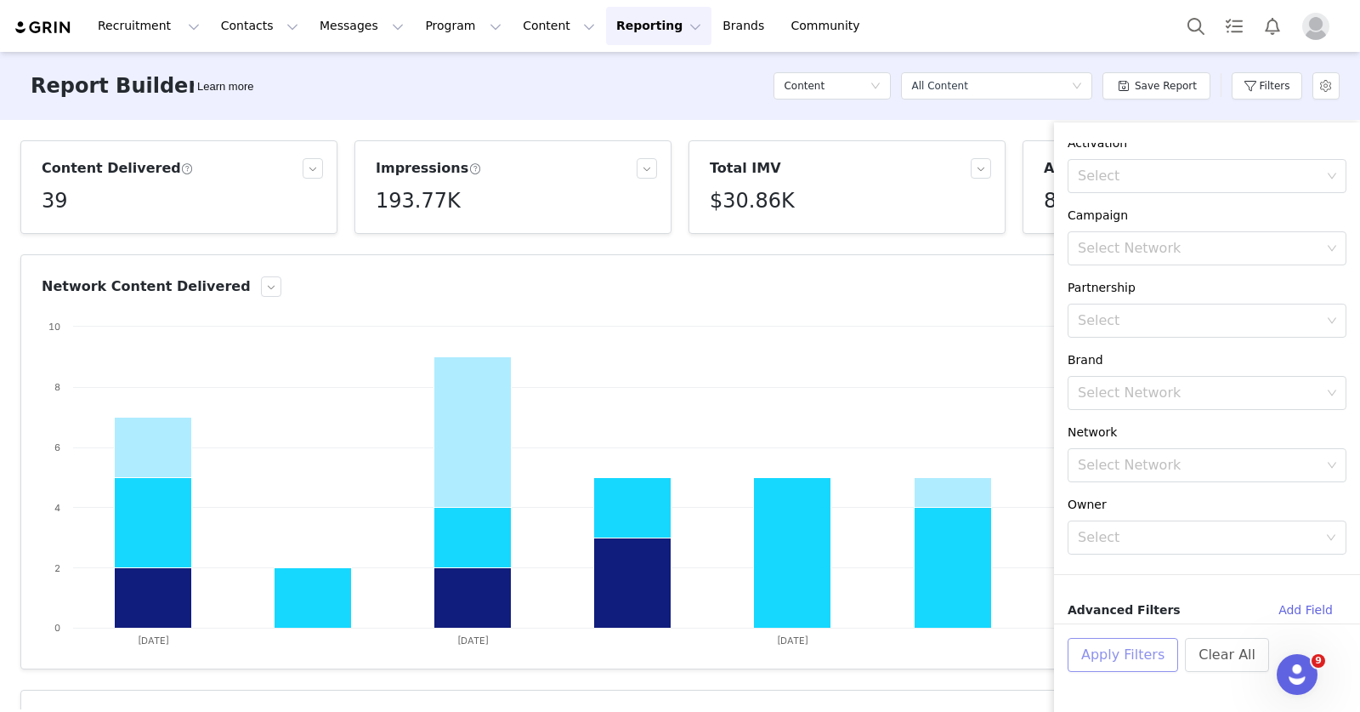
click at [1135, 644] on button "Apply Filters" at bounding box center [1123, 655] width 111 height 34
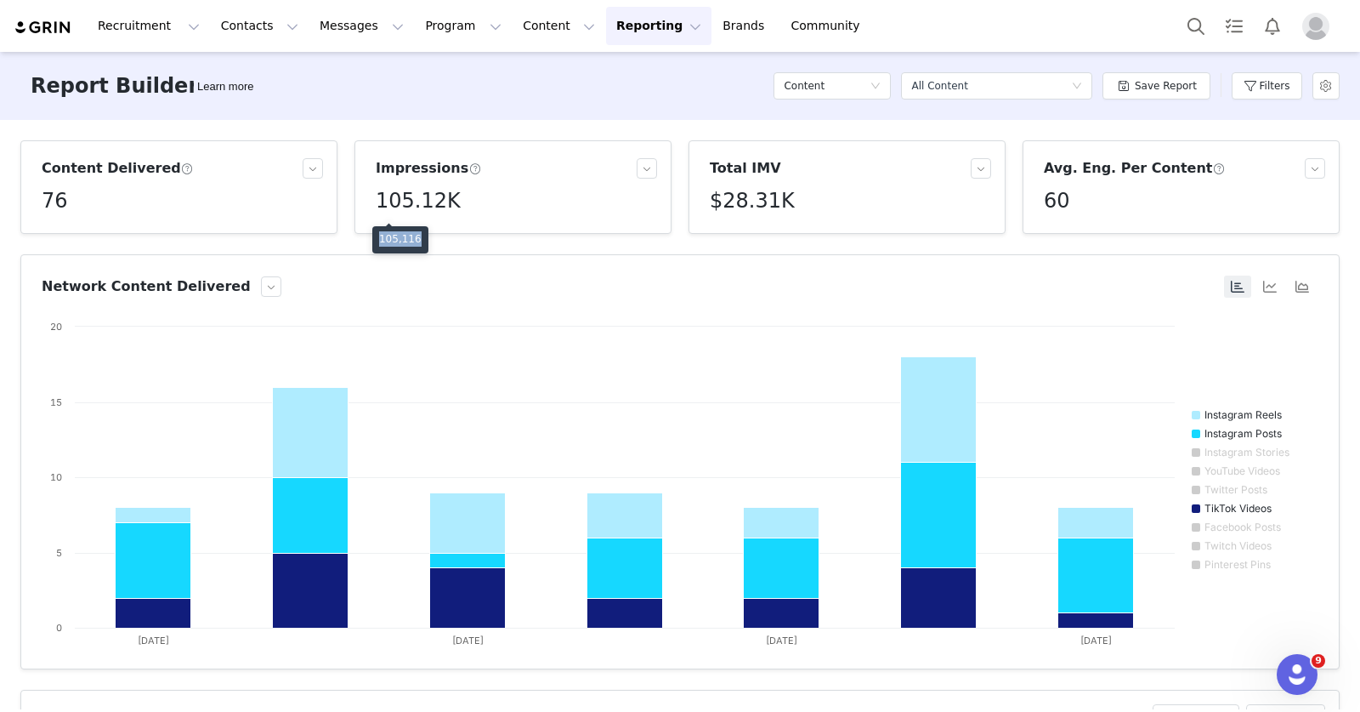
drag, startPoint x: 423, startPoint y: 236, endPoint x: 378, endPoint y: 239, distance: 44.3
click at [378, 239] on div "105,116" at bounding box center [400, 239] width 56 height 27
copy p "105,116"
drag, startPoint x: 766, startPoint y: 239, endPoint x: 710, endPoint y: 241, distance: 56.1
click at [710, 241] on p "$28,311.16" at bounding box center [739, 238] width 59 height 15
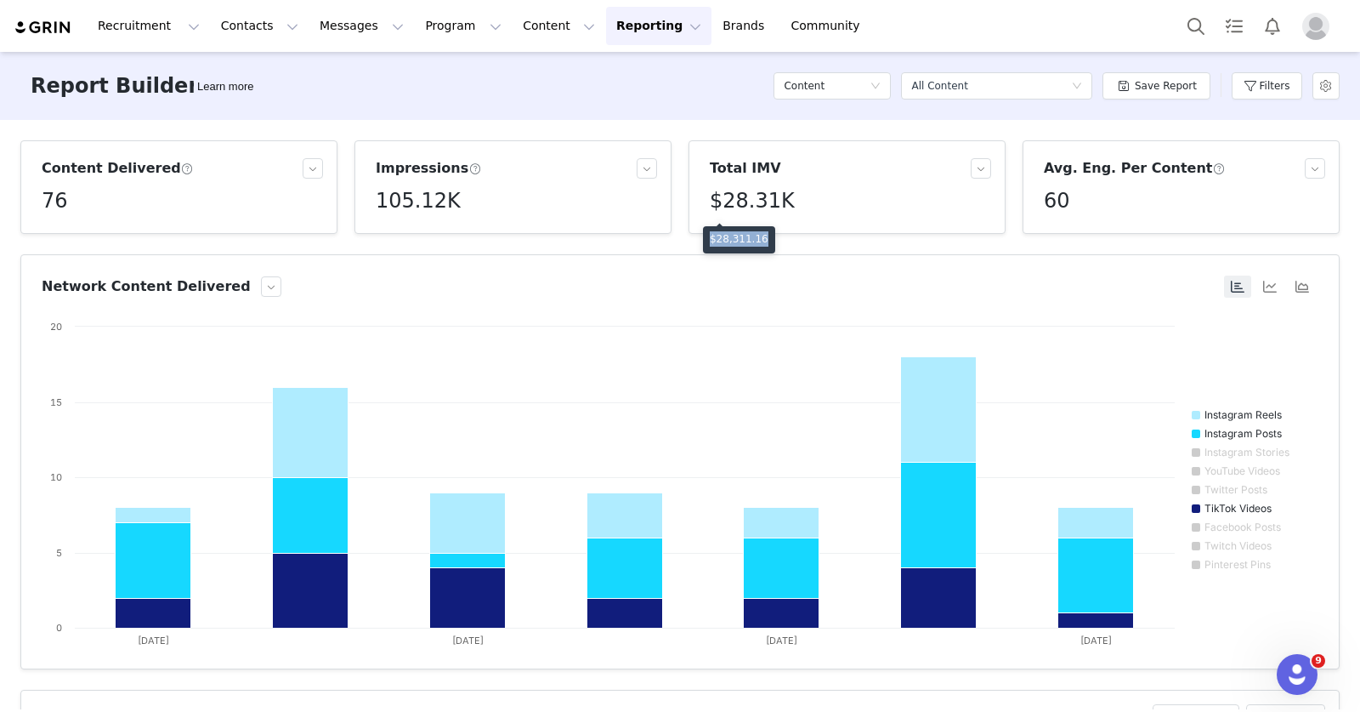
copy p "$28,311.16"
